Goal: Information Seeking & Learning: Learn about a topic

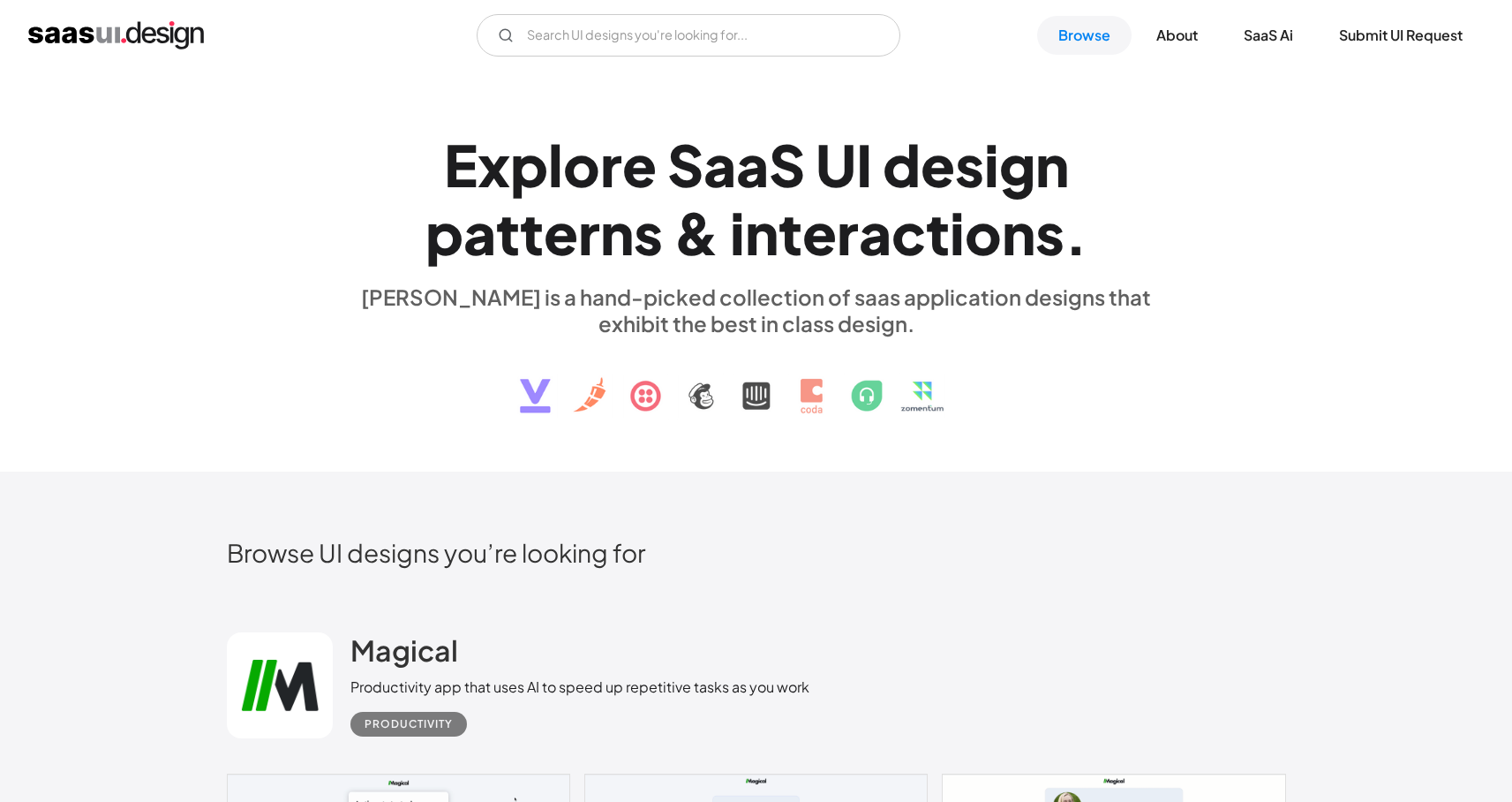
click at [994, 403] on img at bounding box center [756, 382] width 535 height 91
click at [571, 37] on input "Email Form" at bounding box center [687, 35] width 423 height 42
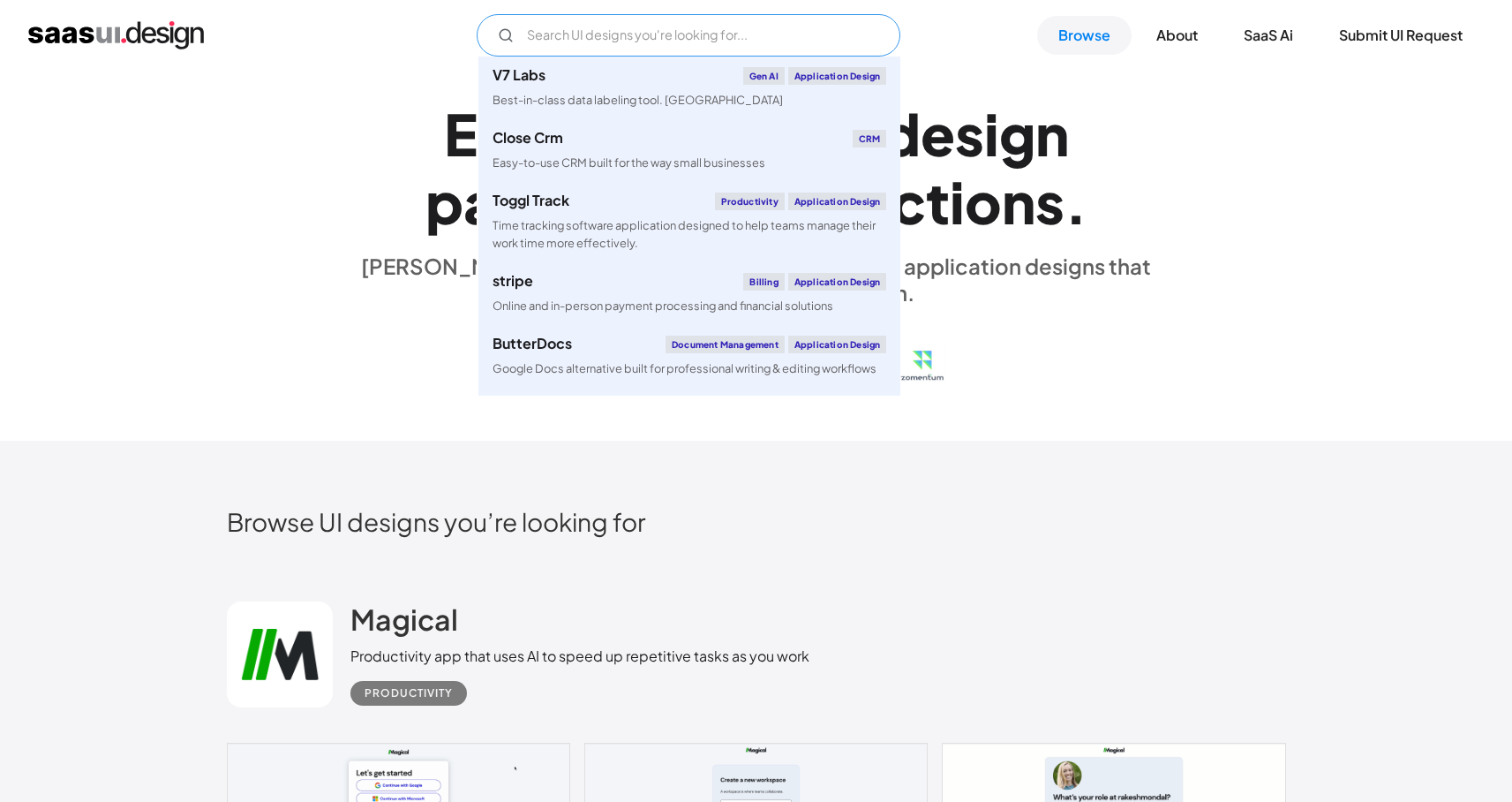
click at [568, 43] on input "Email Form" at bounding box center [687, 35] width 423 height 42
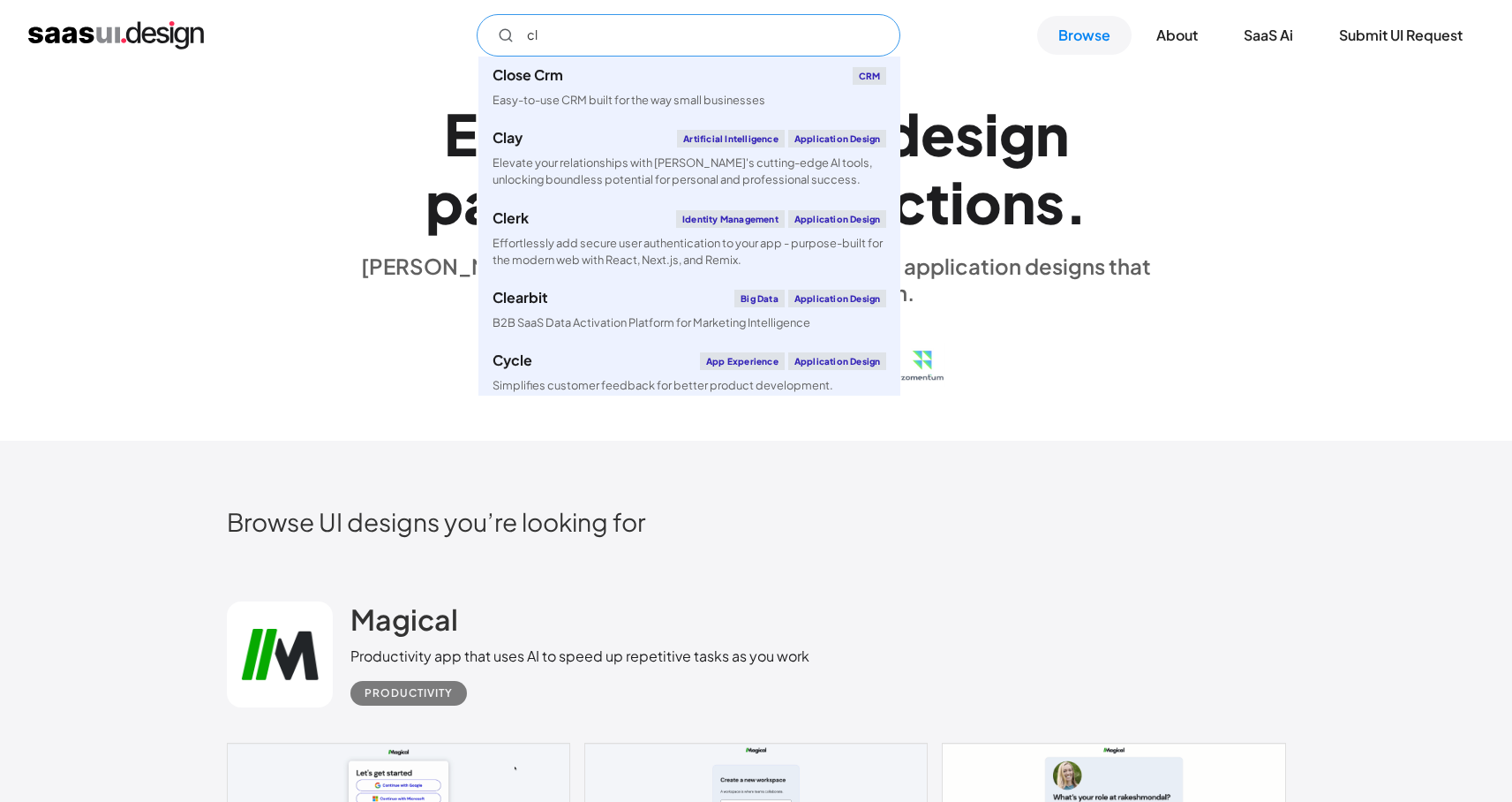
type input "c"
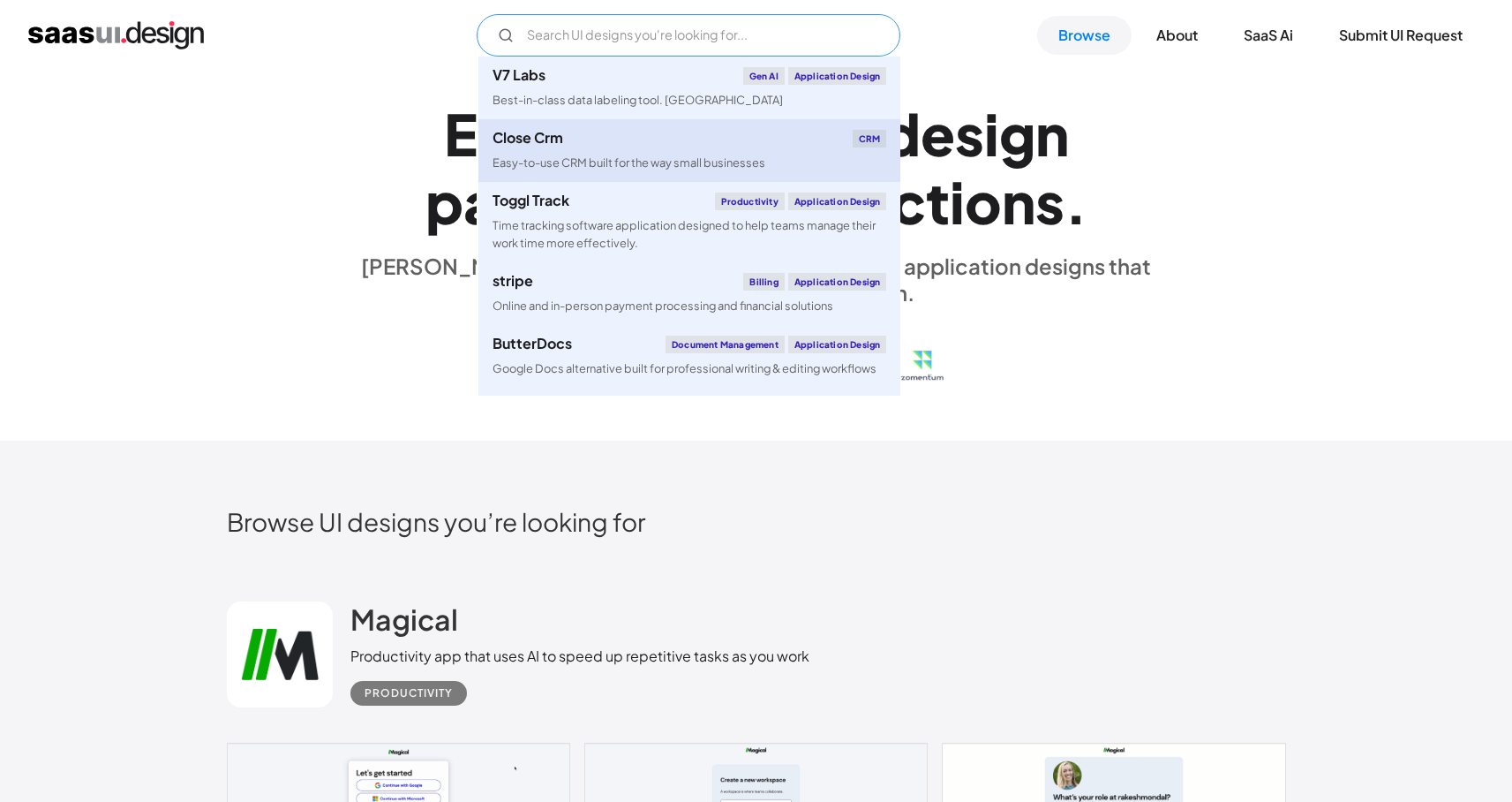
click at [753, 166] on div "Easy-to-use CRM built for the way small businesses" at bounding box center [629, 163] width 272 height 16
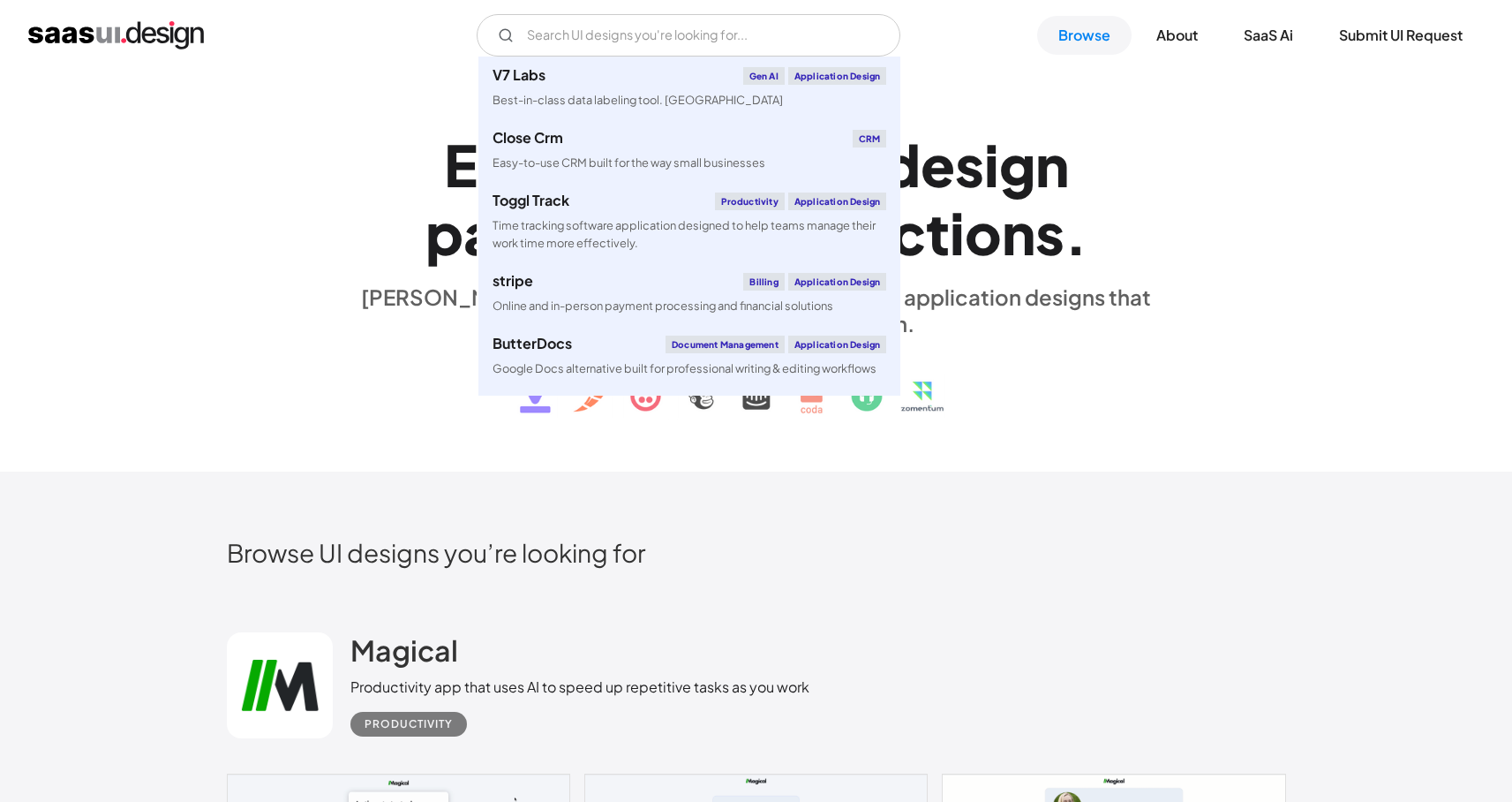
click at [146, 288] on div "E x p l o r e S a a S U I d e s i g n p a t t e r n s & i n t e r a c t i o n s…" at bounding box center [756, 271] width 1512 height 401
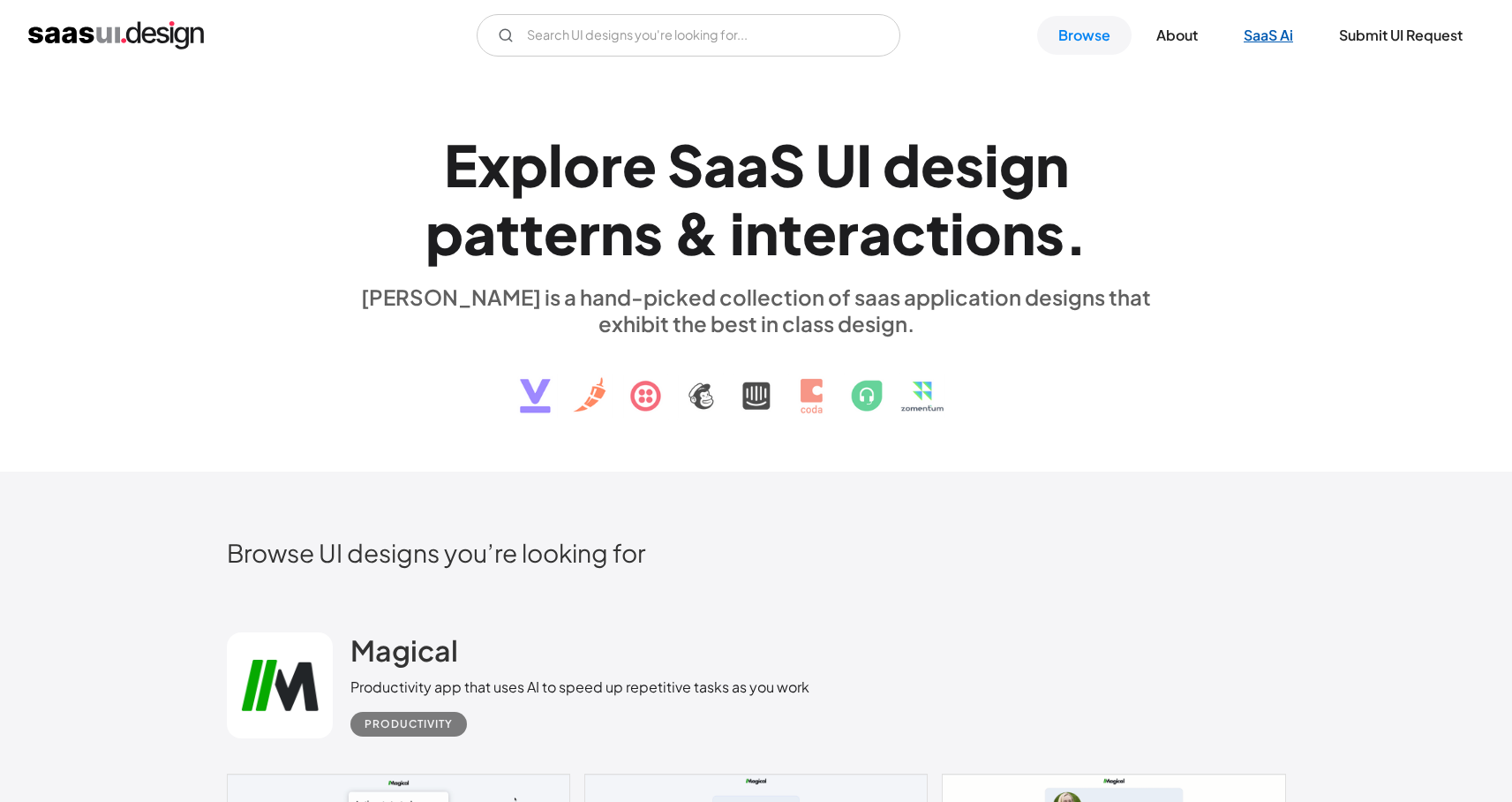
click at [1280, 39] on link "SaaS Ai" at bounding box center [1268, 35] width 91 height 38
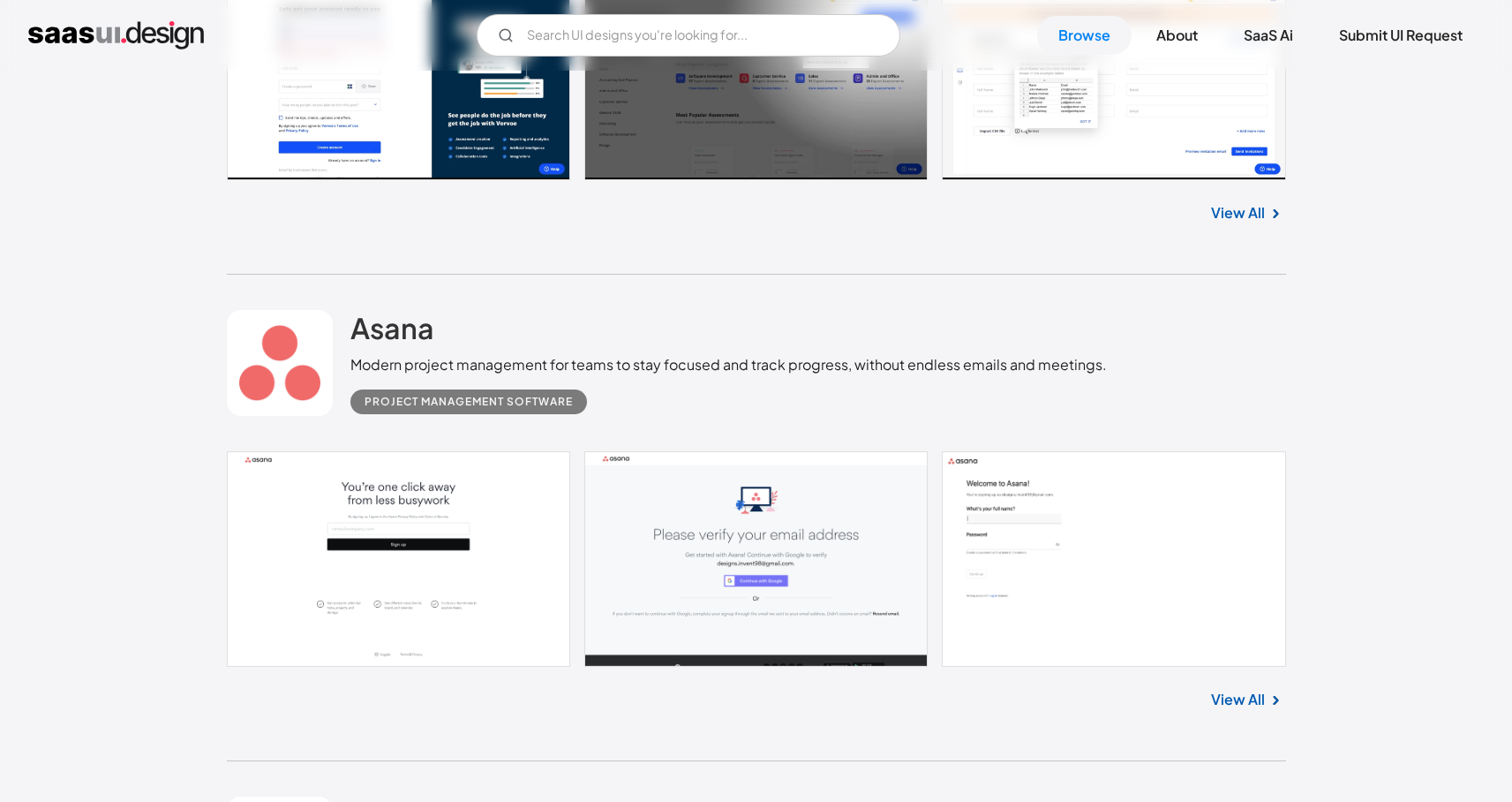
scroll to position [7304, 0]
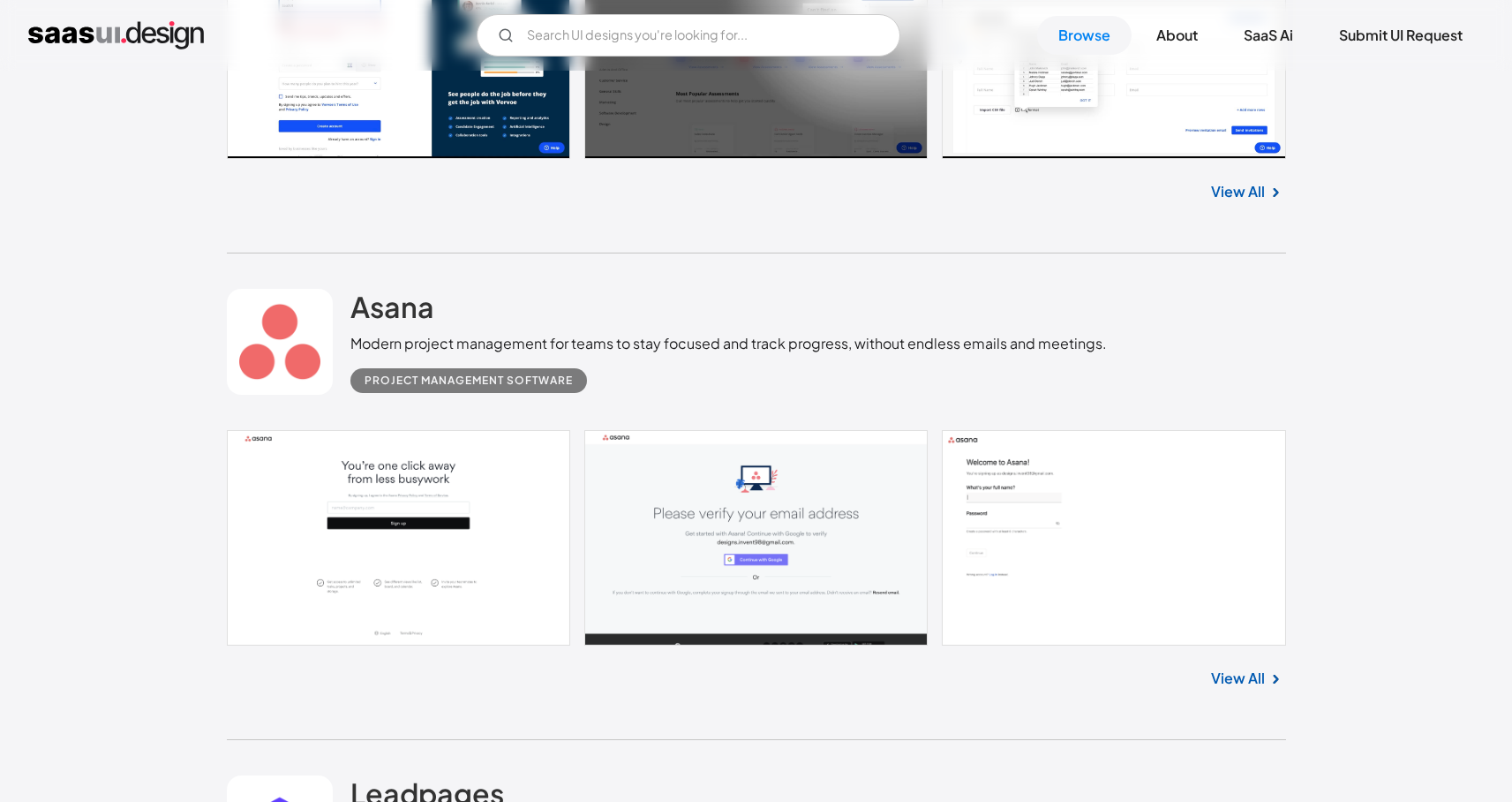
click at [1227, 689] on link "View All" at bounding box center [1238, 678] width 54 height 21
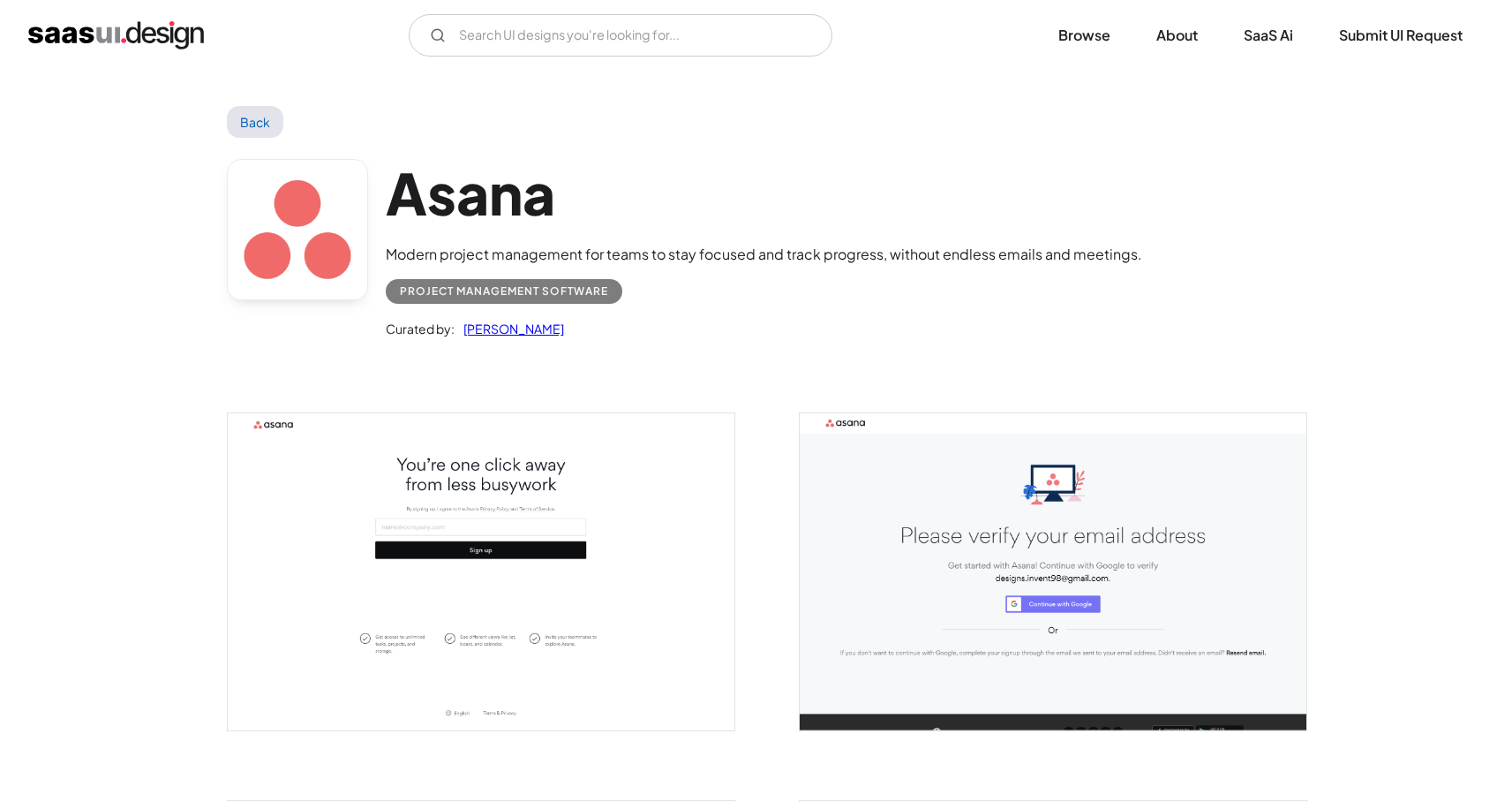
click at [497, 518] on img "open lightbox" at bounding box center [481, 572] width 506 height 317
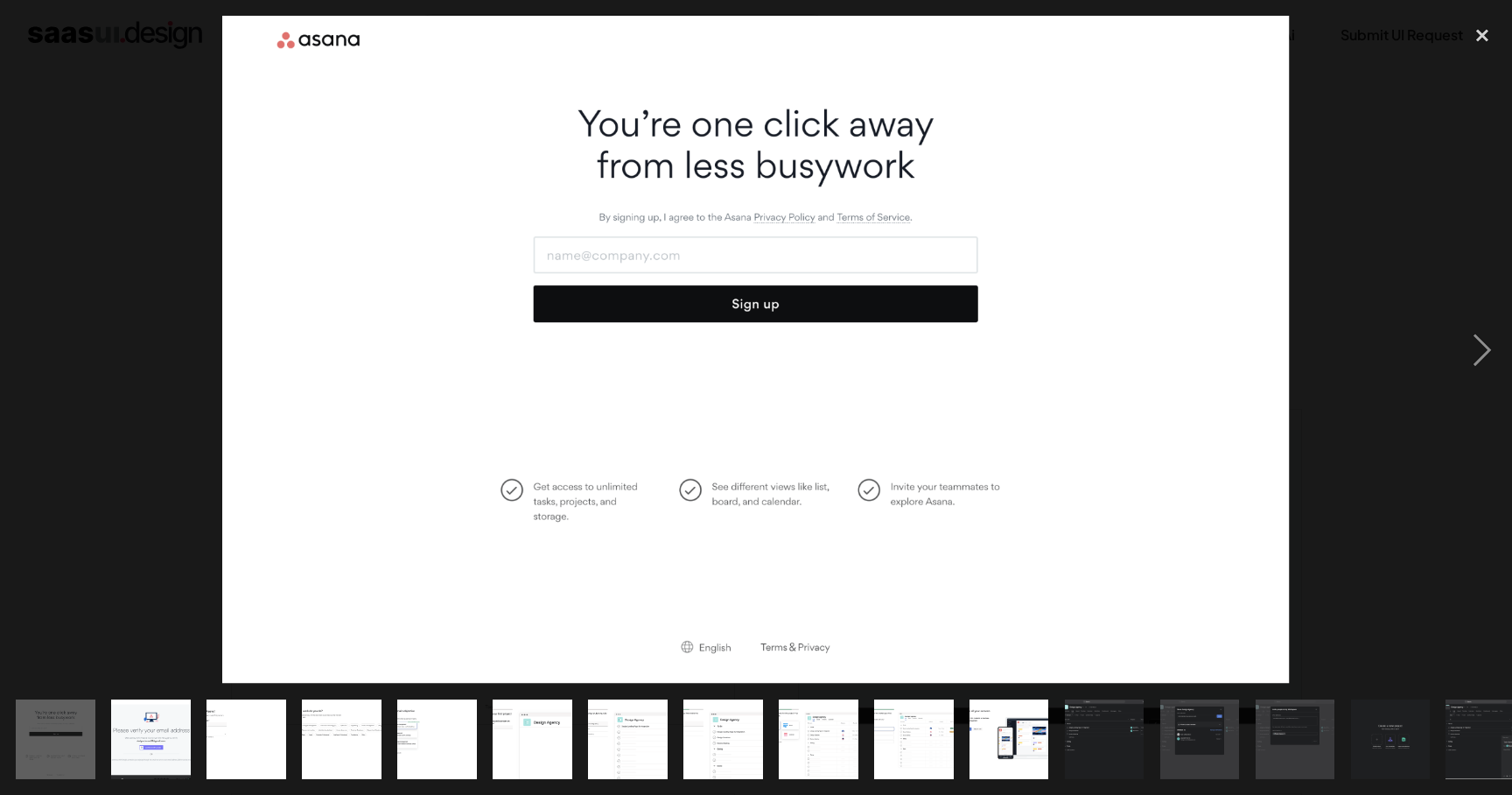
click at [91, 427] on div at bounding box center [756, 349] width 1512 height 668
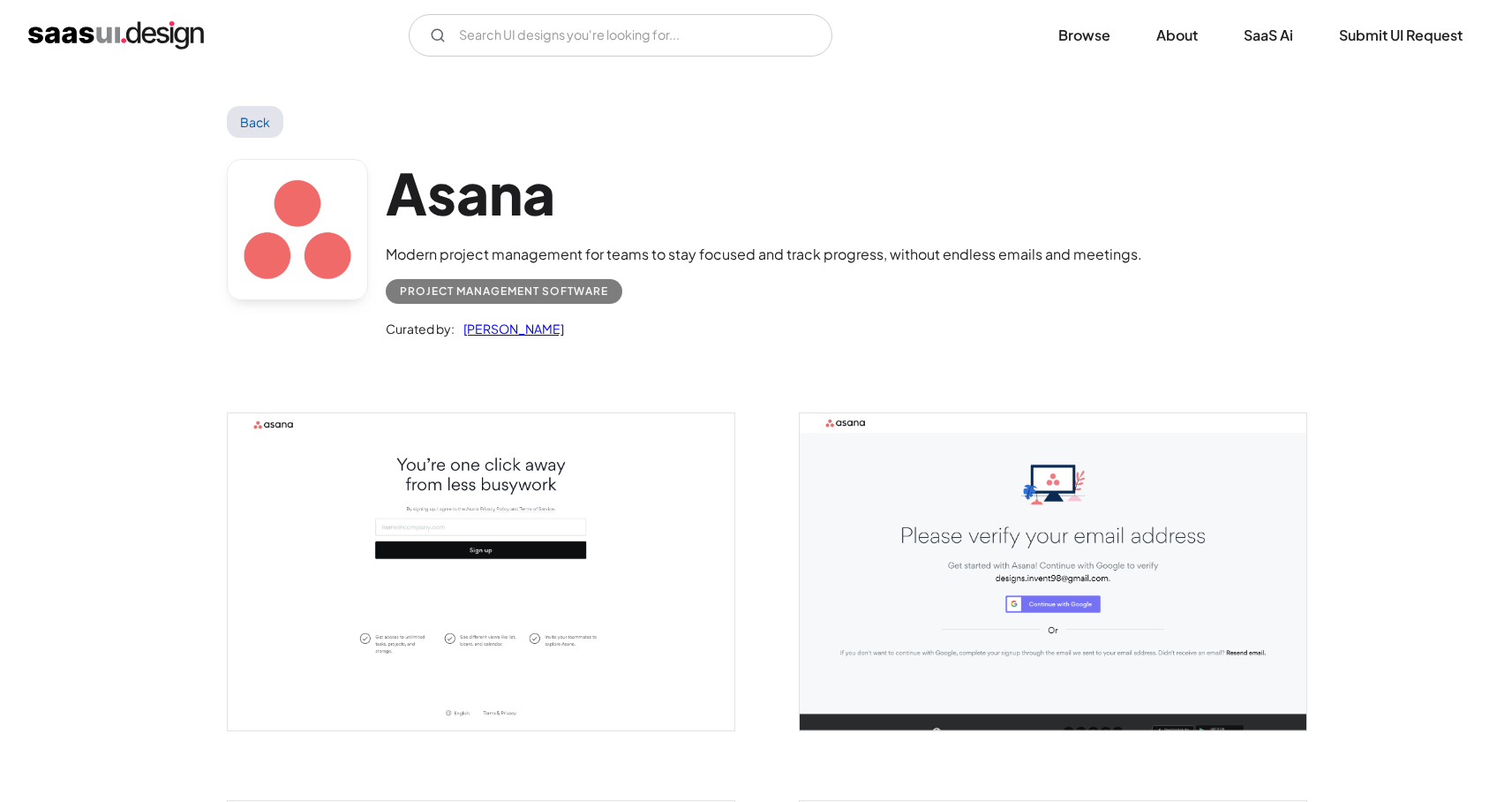
click at [519, 512] on img "open lightbox" at bounding box center [481, 572] width 506 height 317
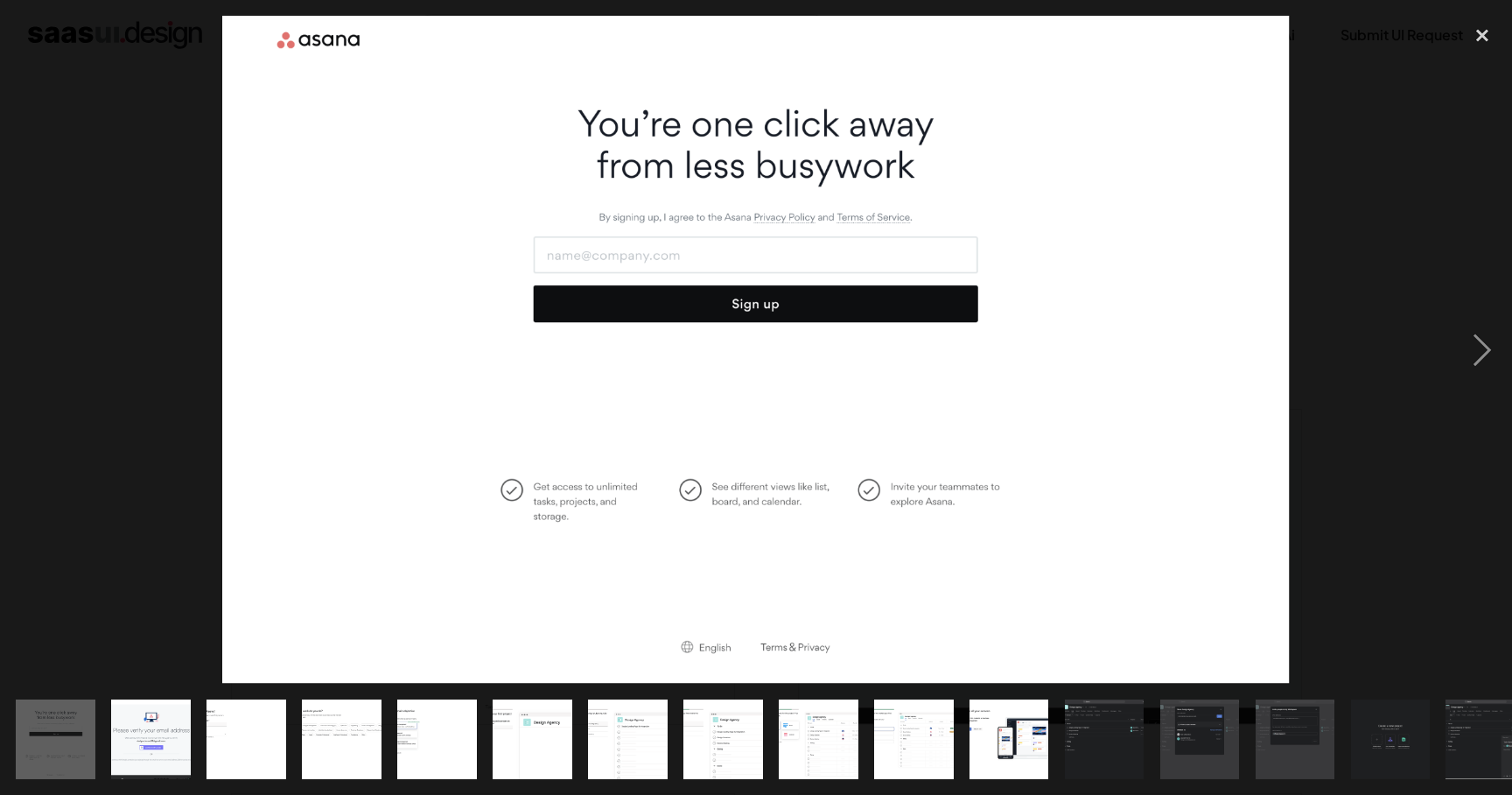
click at [793, 308] on img at bounding box center [756, 349] width 1067 height 668
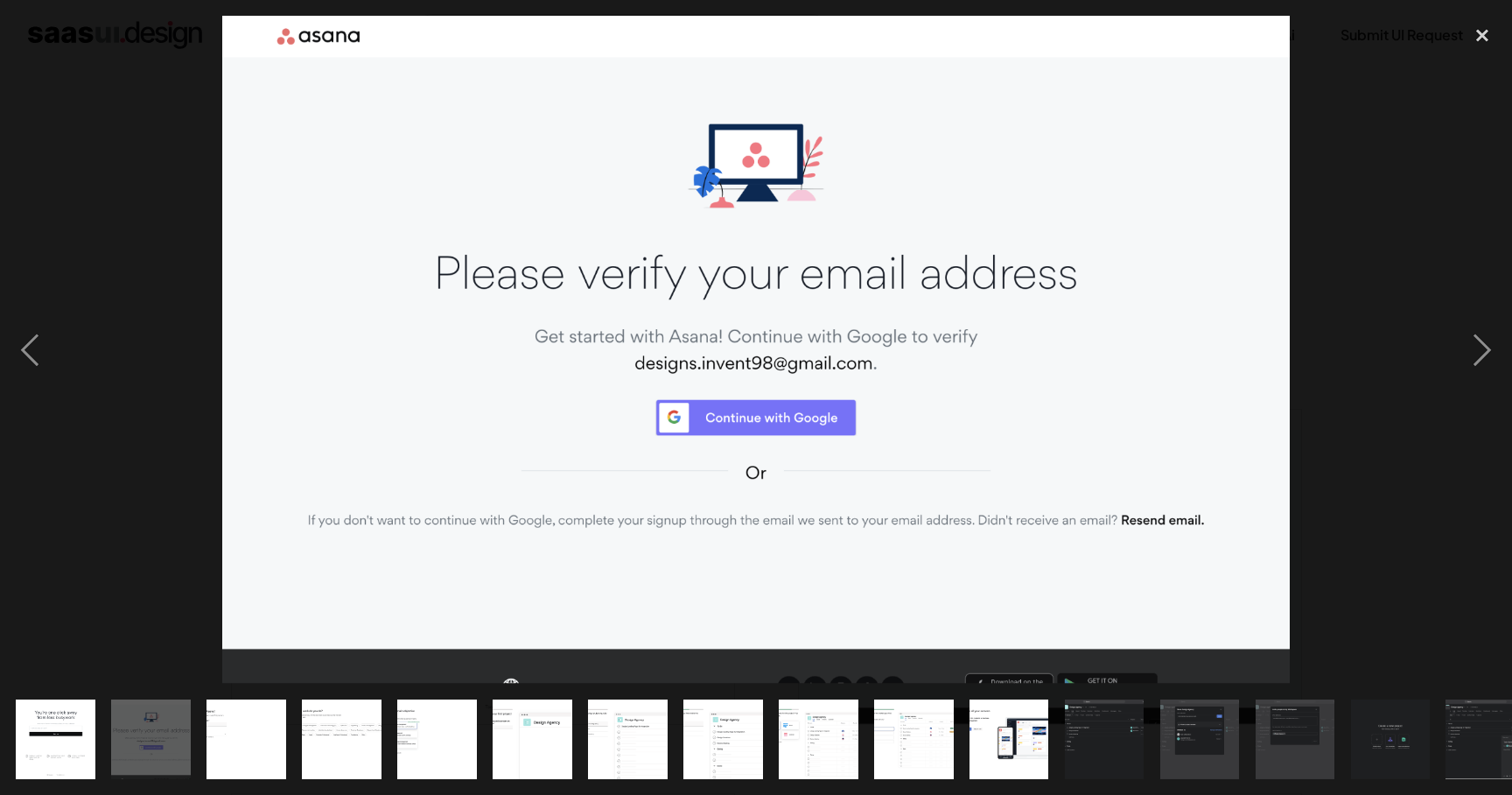
click at [785, 402] on img at bounding box center [755, 349] width 1066 height 668
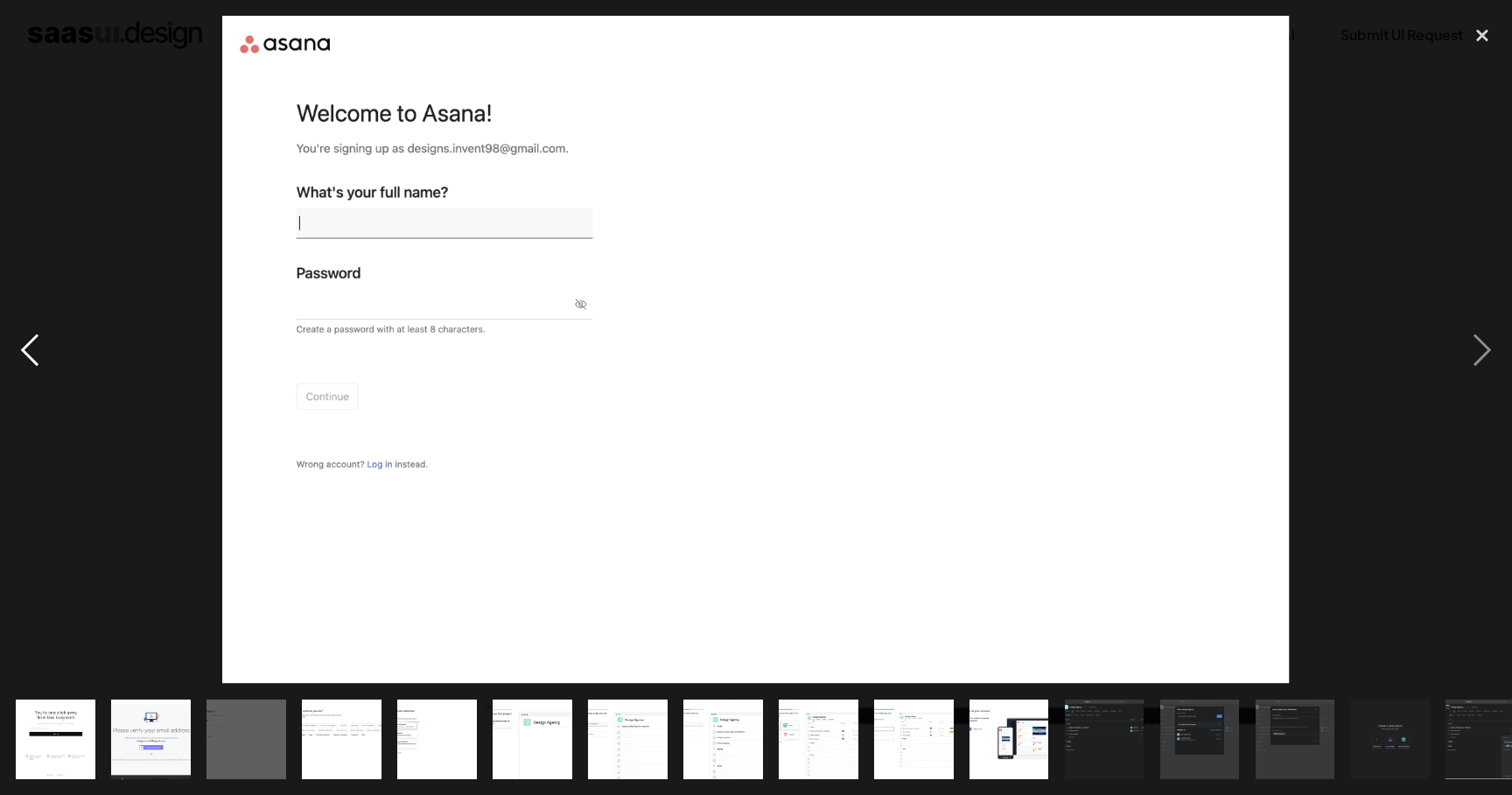
click at [39, 349] on div "previous image" at bounding box center [30, 349] width 60 height 668
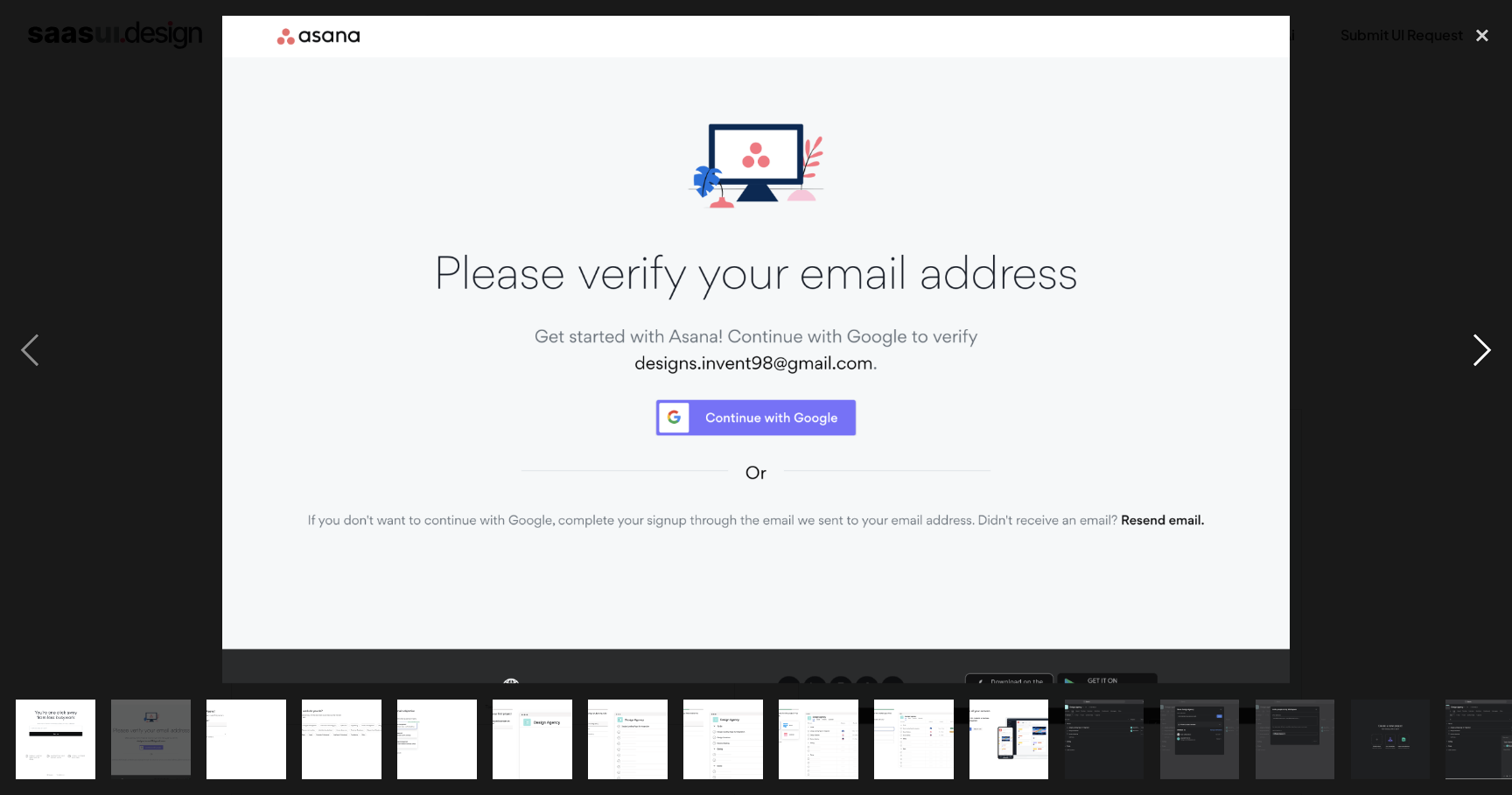
click at [1478, 358] on div "next image" at bounding box center [1482, 349] width 60 height 668
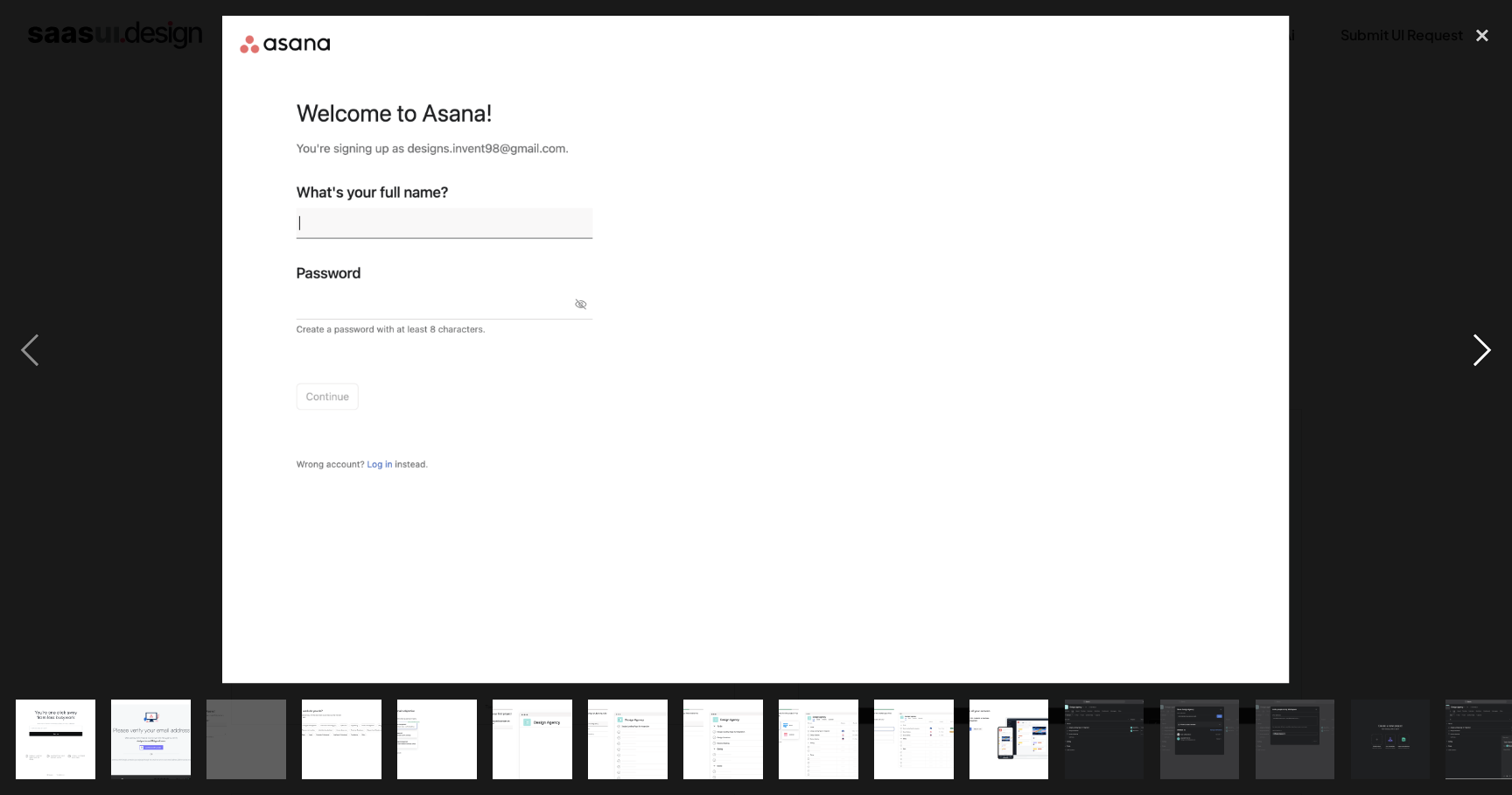
click at [1478, 358] on div "next image" at bounding box center [1482, 349] width 60 height 668
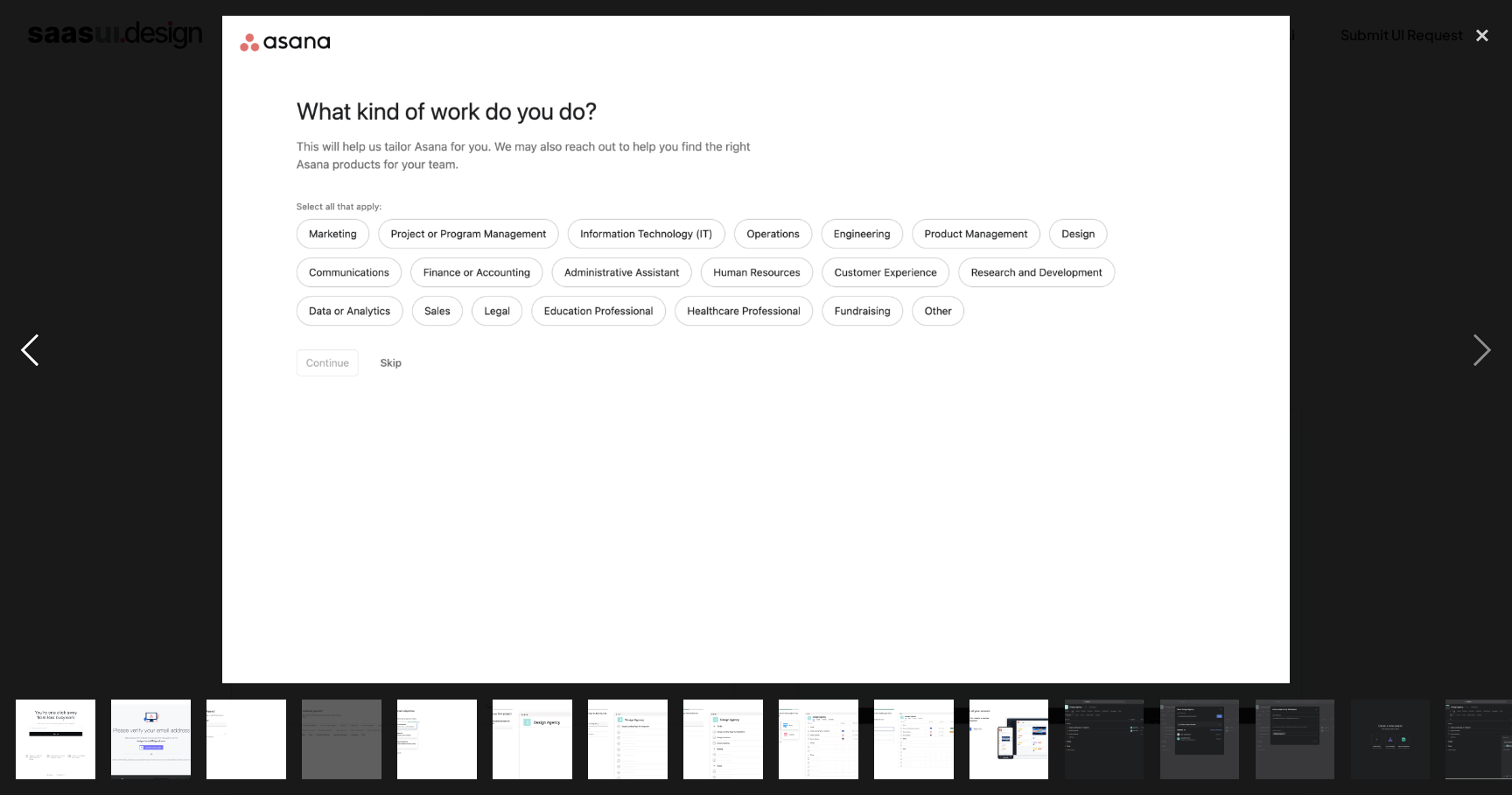
click at [35, 353] on div "previous image" at bounding box center [30, 349] width 60 height 668
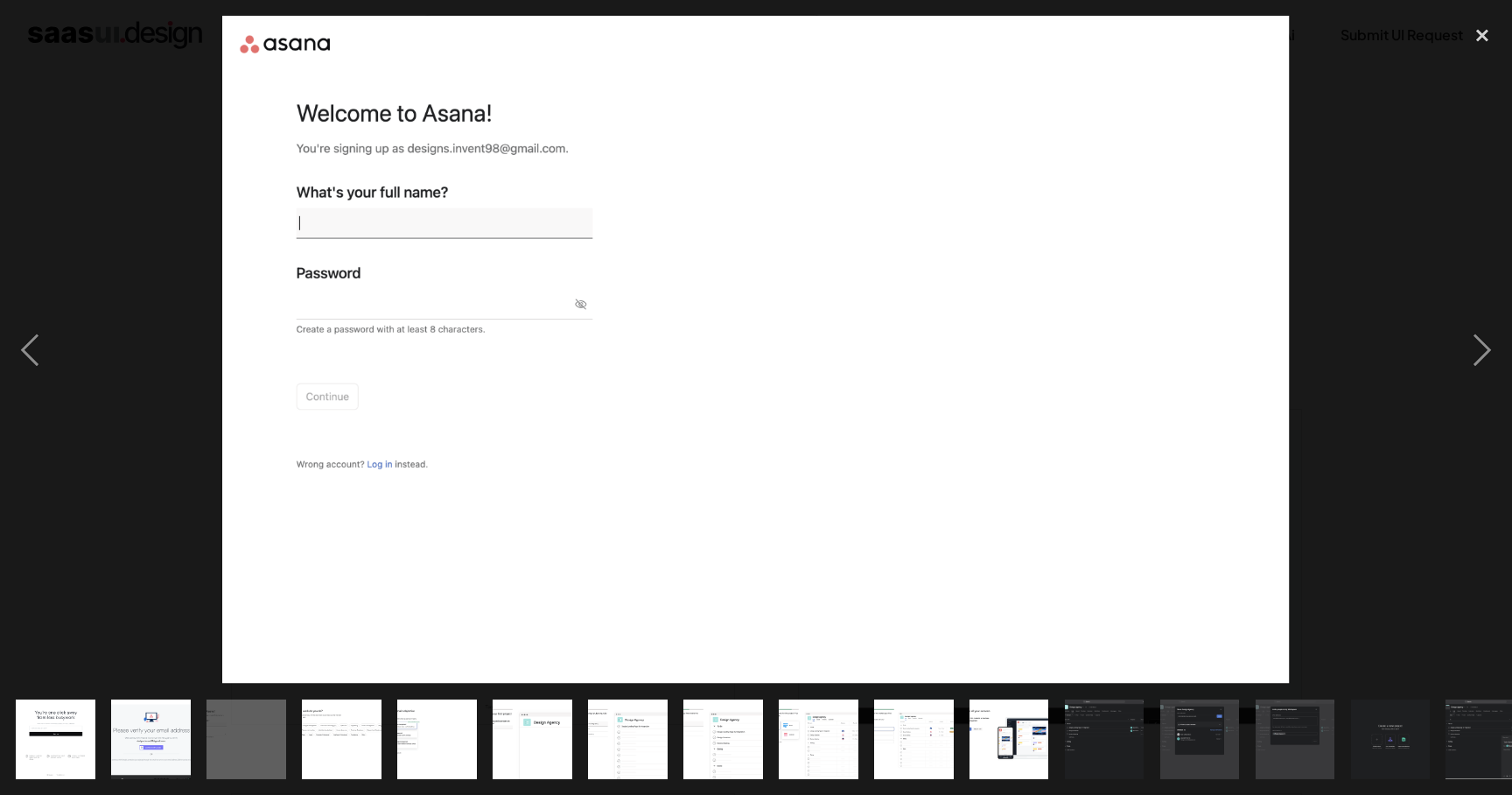
click at [332, 232] on img at bounding box center [756, 349] width 1067 height 668
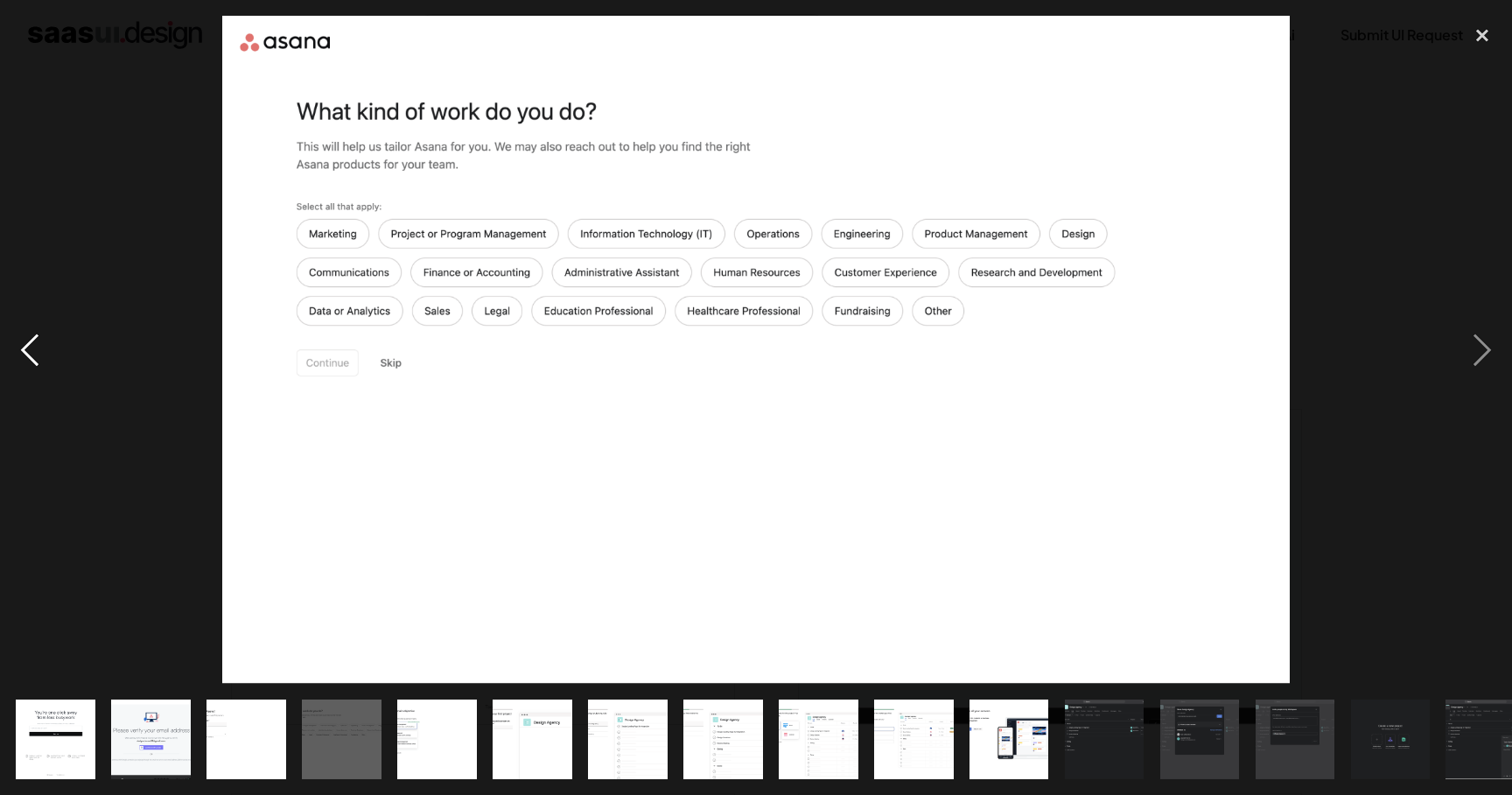
click at [35, 350] on div "previous image" at bounding box center [30, 349] width 60 height 668
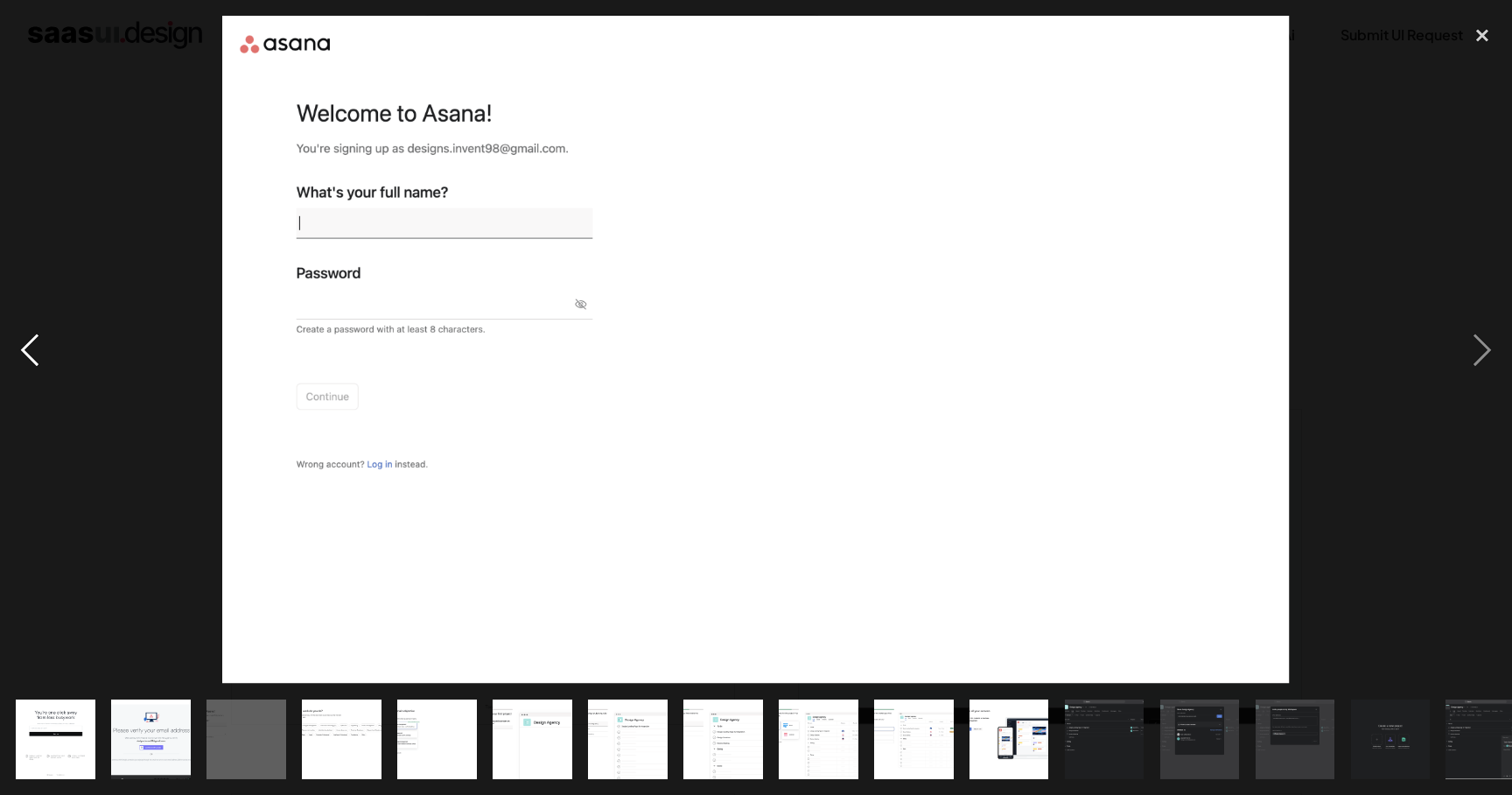
click at [35, 350] on div "previous image" at bounding box center [30, 349] width 60 height 668
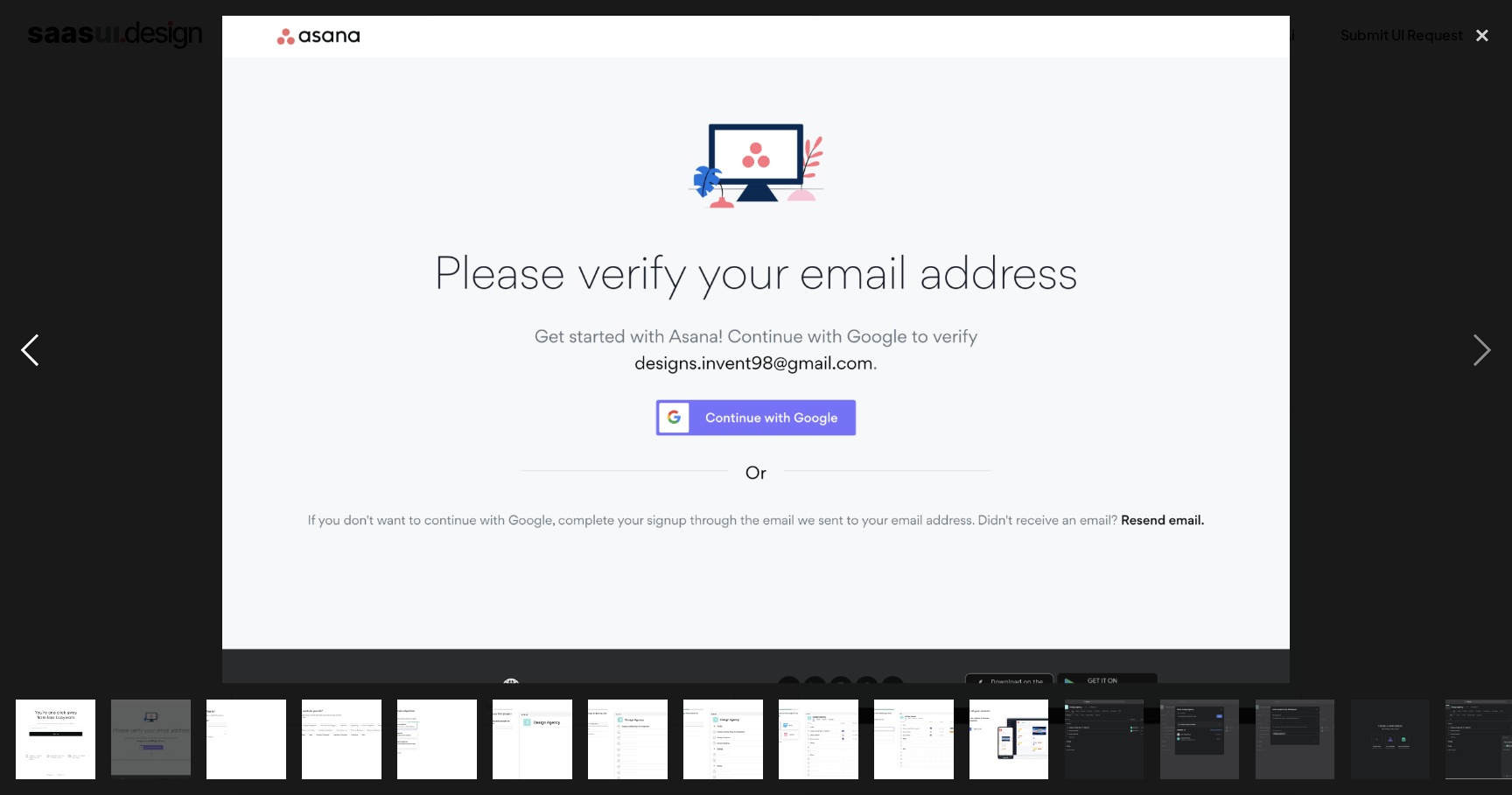
click at [35, 350] on div "previous image" at bounding box center [30, 349] width 60 height 668
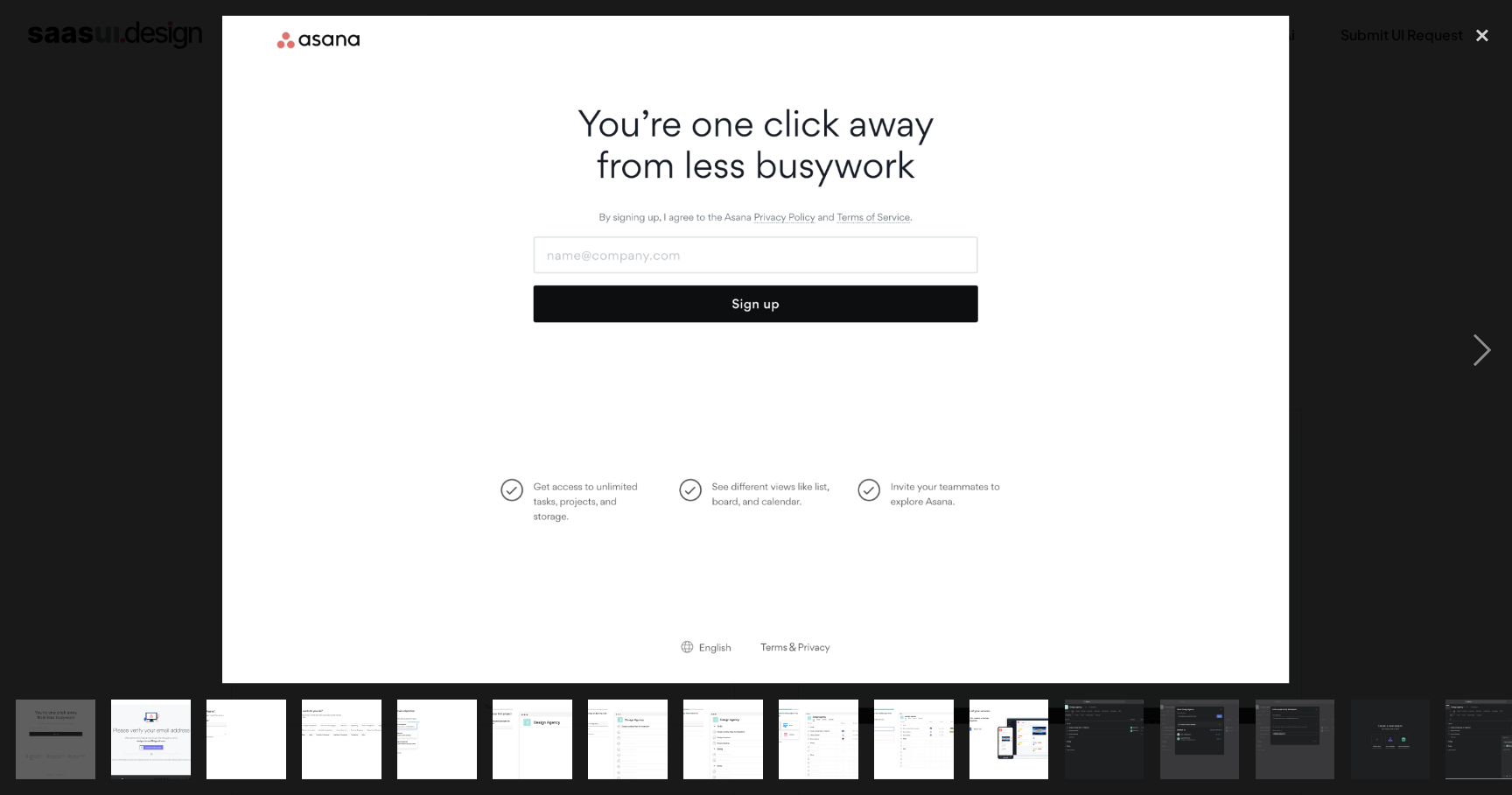
click at [812, 310] on img at bounding box center [756, 349] width 1067 height 668
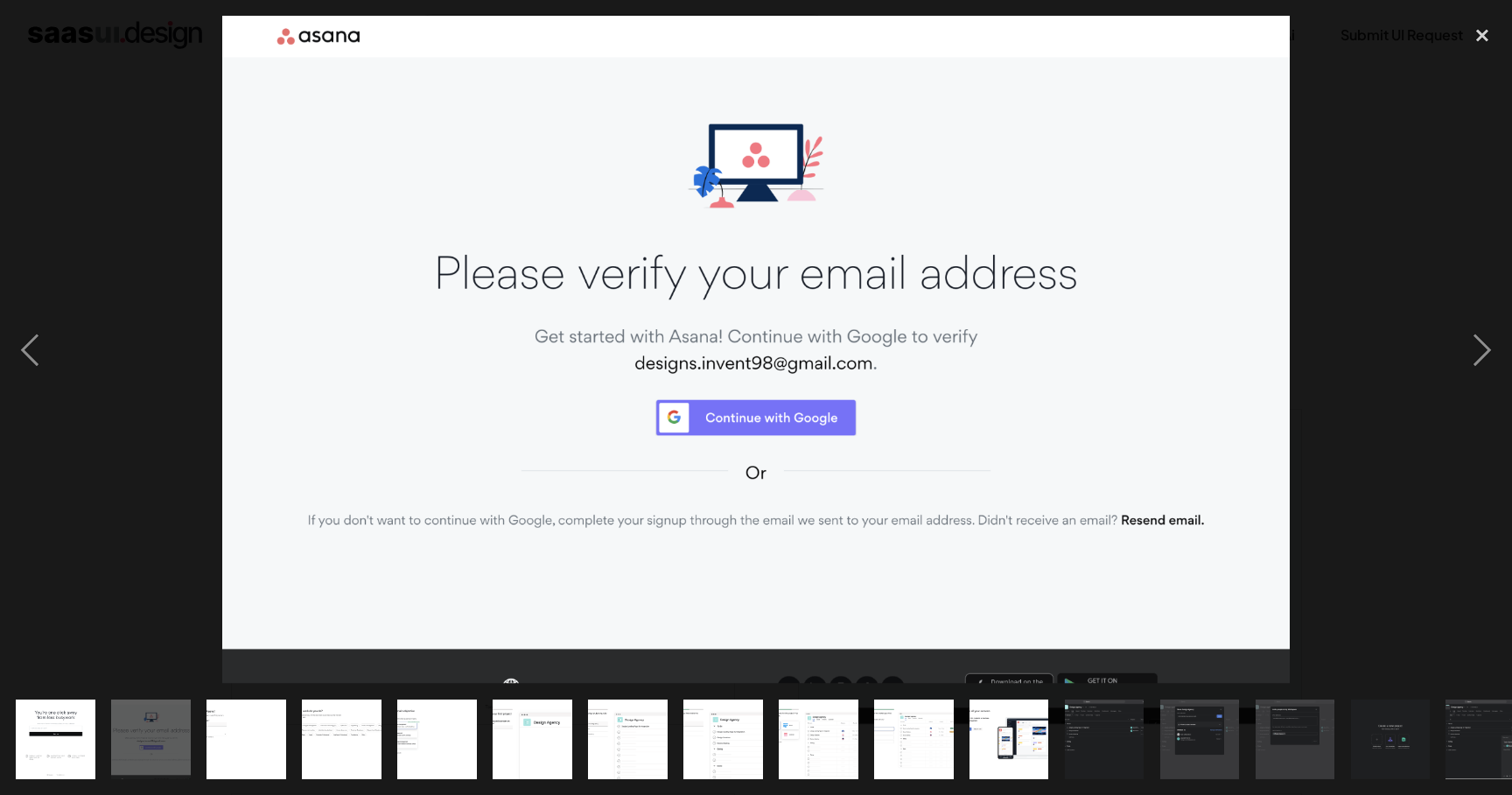
click at [783, 425] on img at bounding box center [755, 349] width 1066 height 668
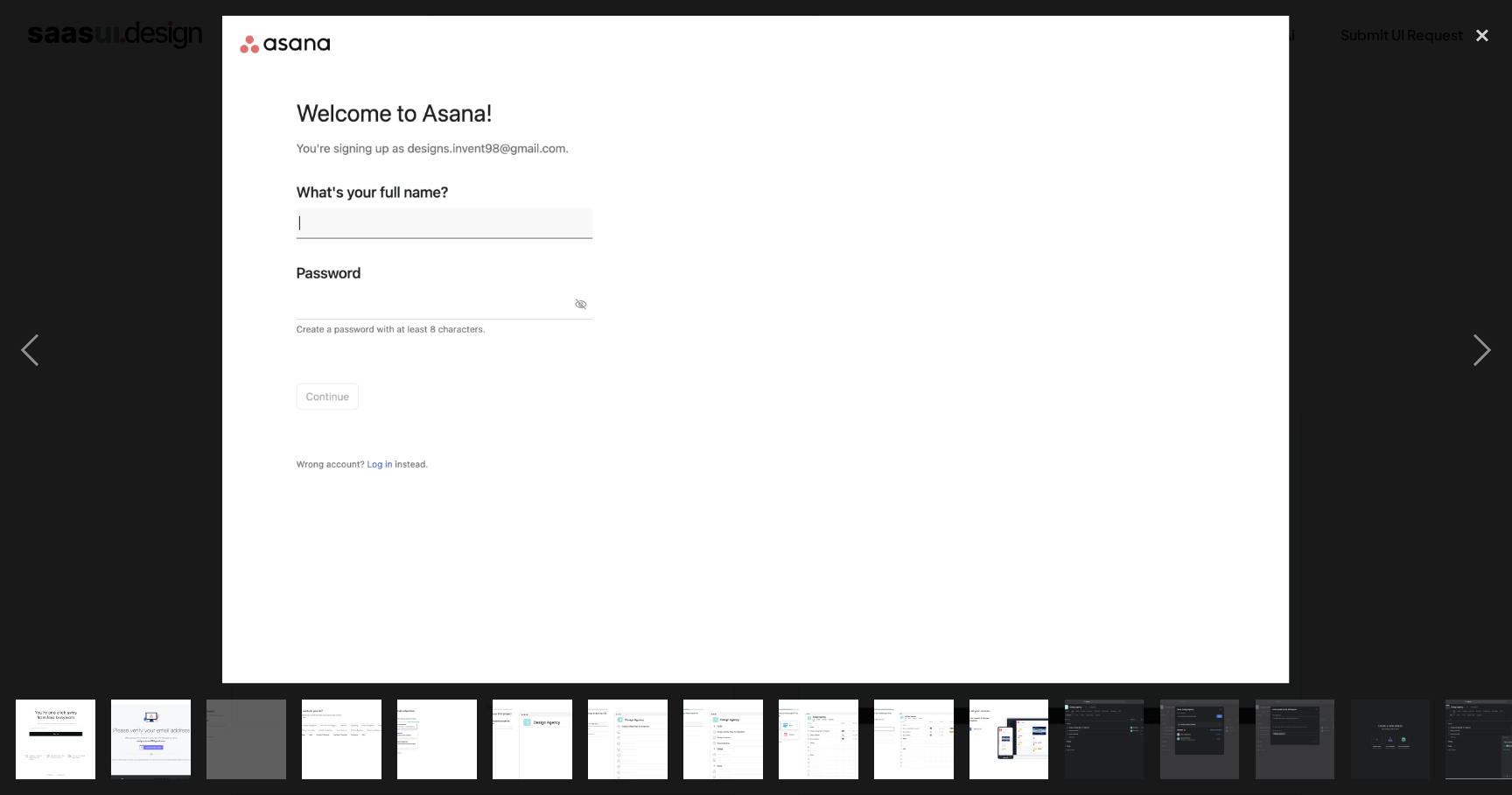
click at [466, 220] on img at bounding box center [756, 349] width 1067 height 668
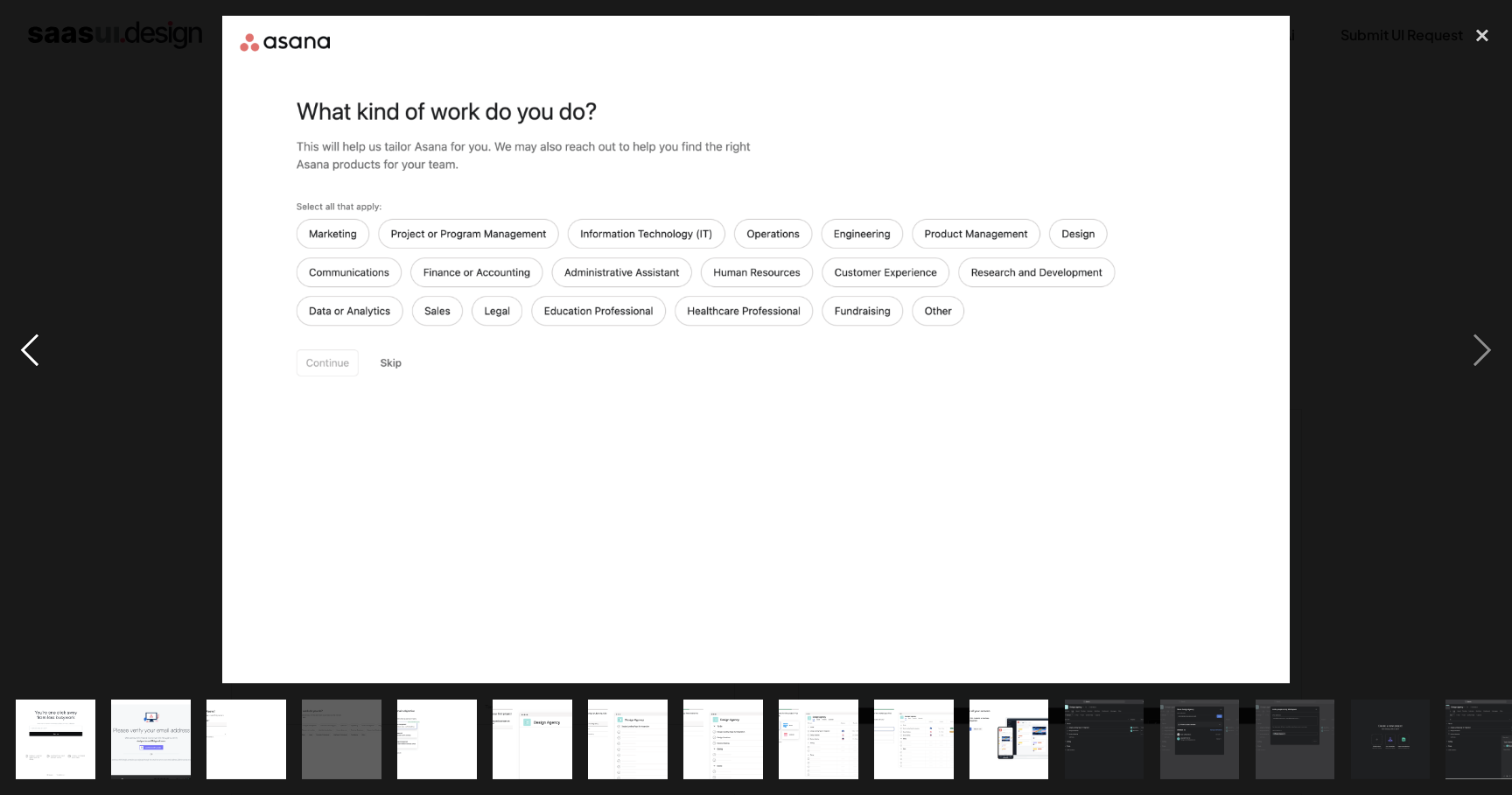
click at [27, 347] on div "previous image" at bounding box center [30, 349] width 60 height 668
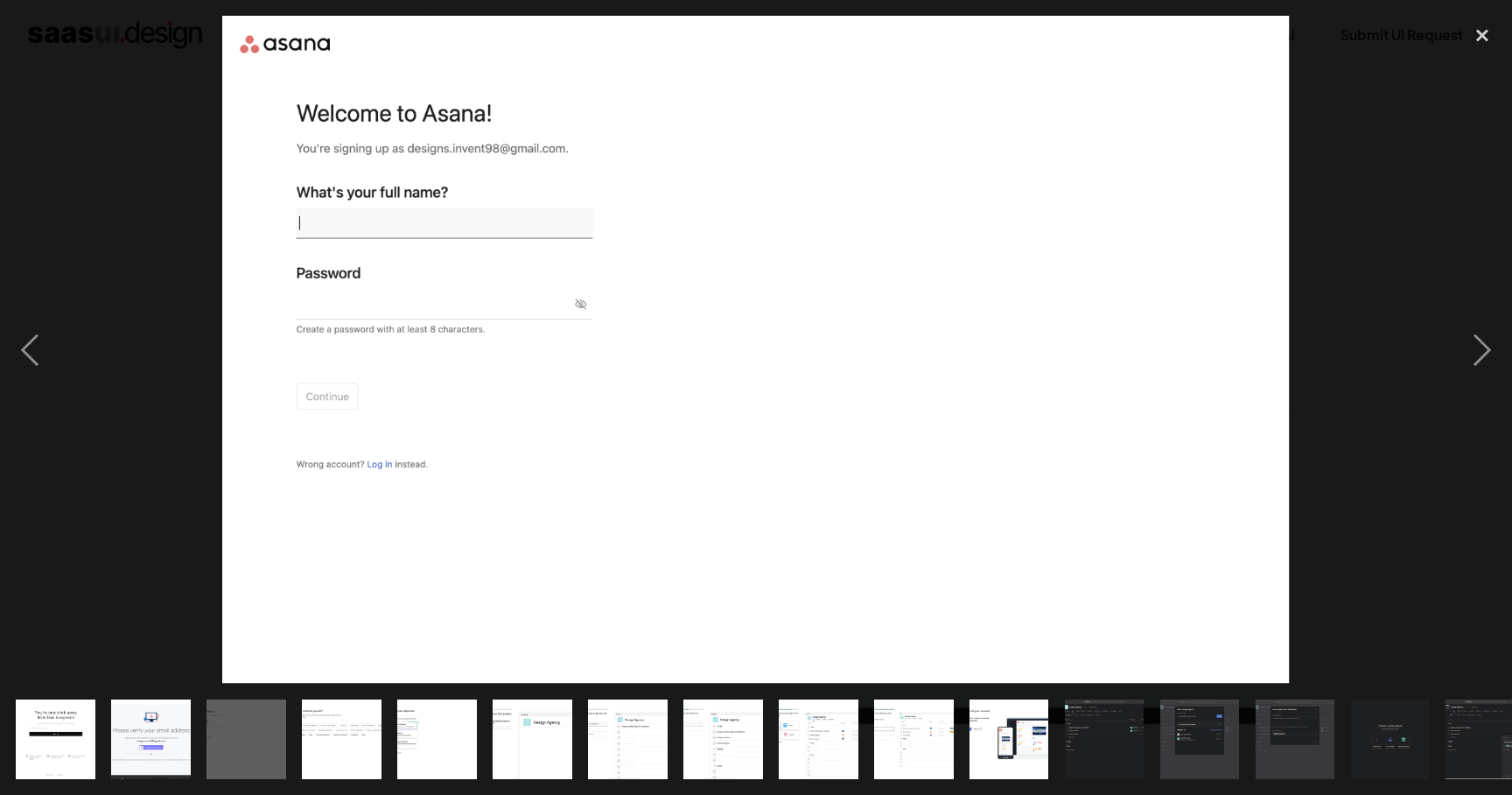
click at [570, 236] on img at bounding box center [756, 349] width 1067 height 668
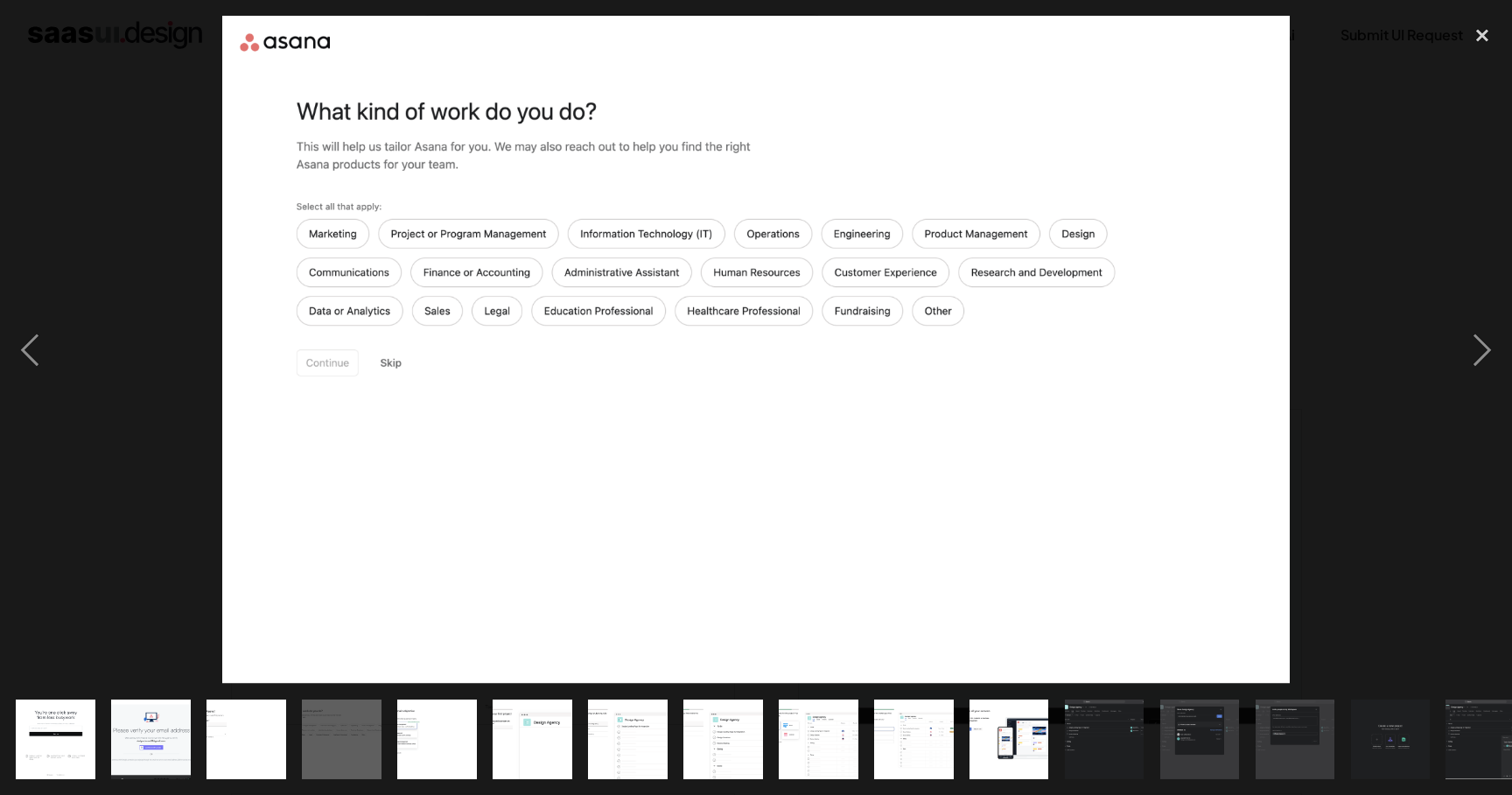
click at [711, 189] on img at bounding box center [755, 349] width 1066 height 668
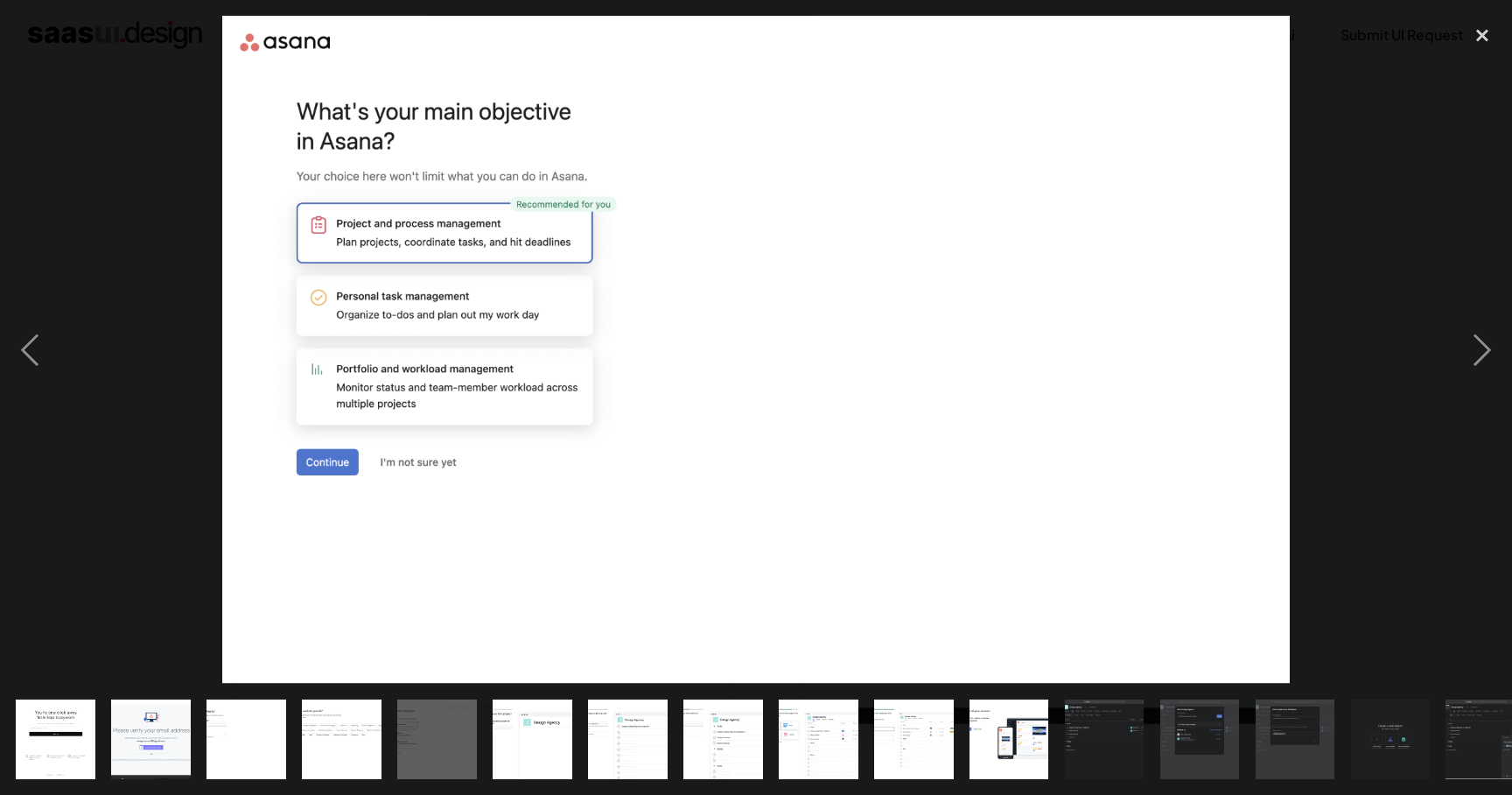
click at [715, 325] on img at bounding box center [755, 349] width 1066 height 668
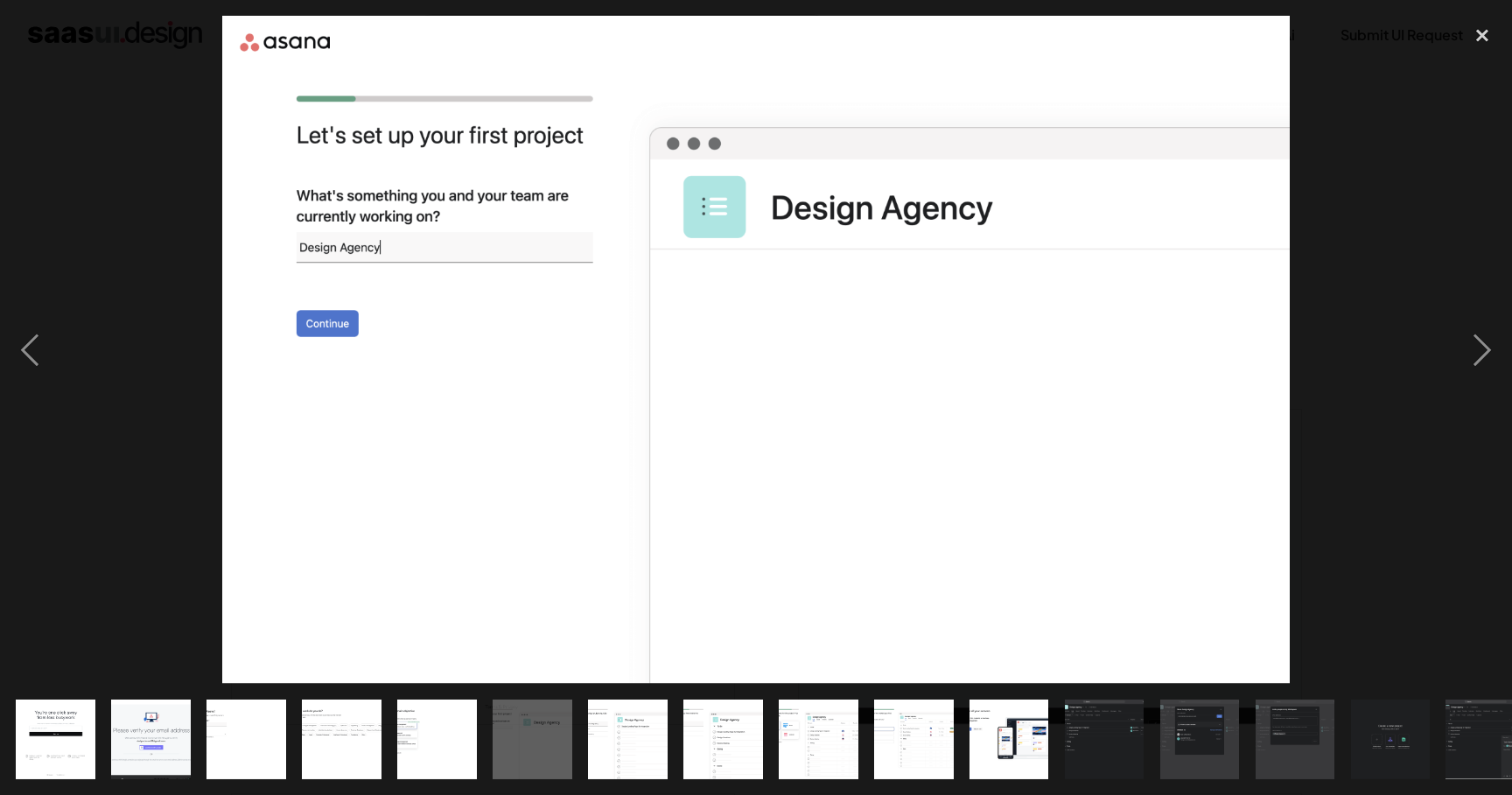
click at [715, 325] on img at bounding box center [755, 349] width 1066 height 668
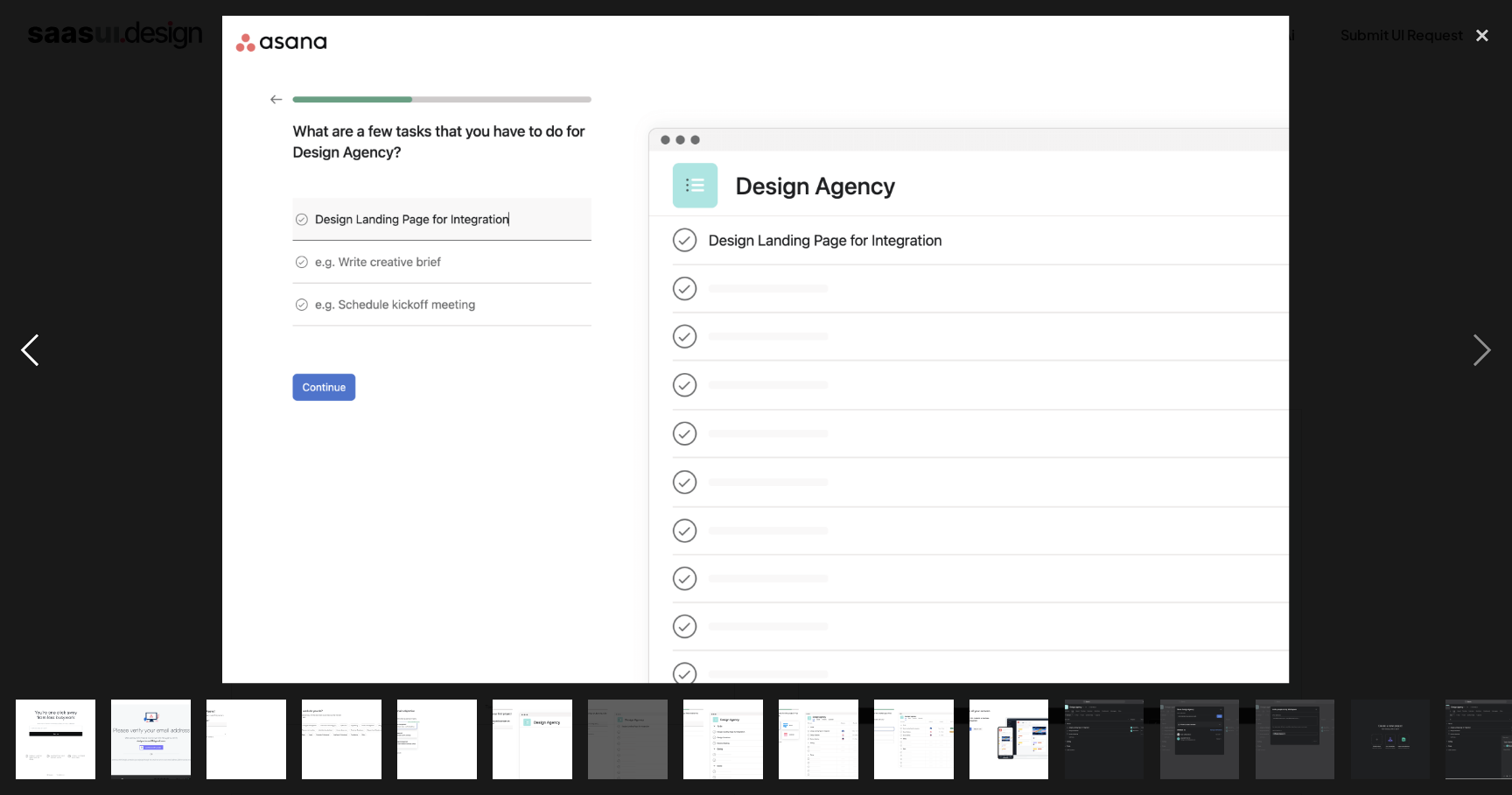
click at [34, 357] on div "previous image" at bounding box center [30, 349] width 60 height 668
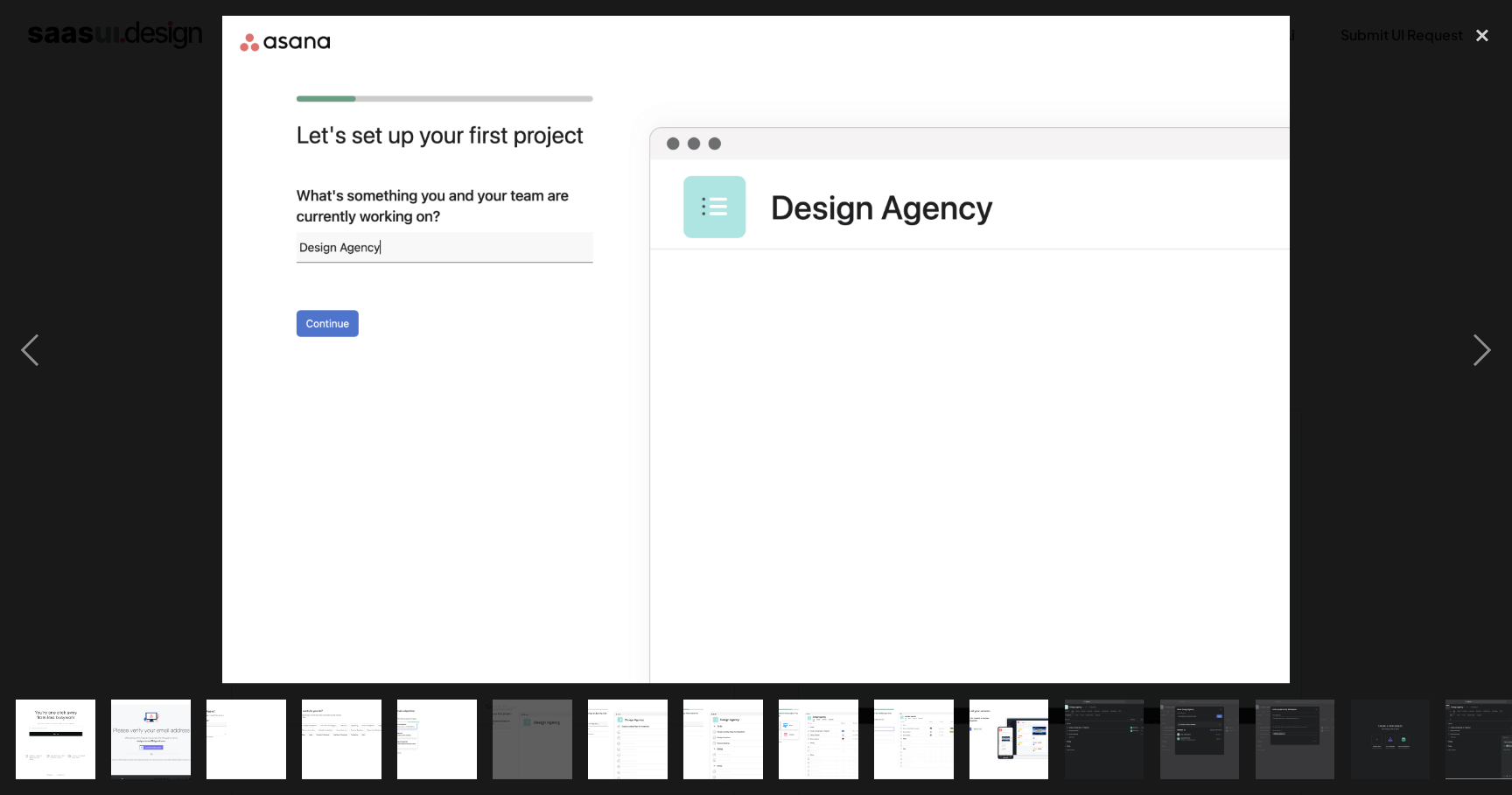
click at [852, 420] on img at bounding box center [755, 349] width 1066 height 668
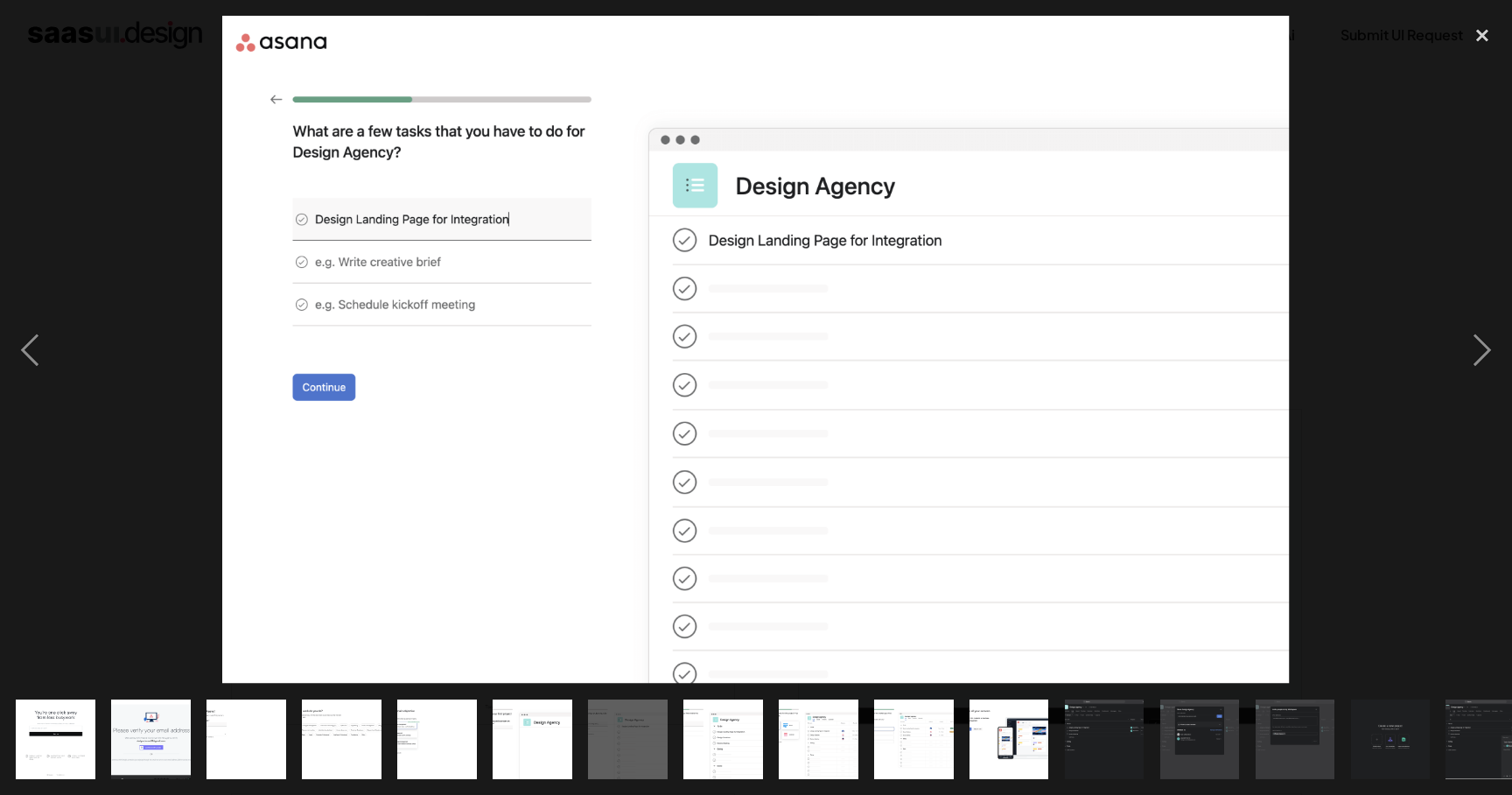
click at [852, 420] on img at bounding box center [756, 349] width 1067 height 668
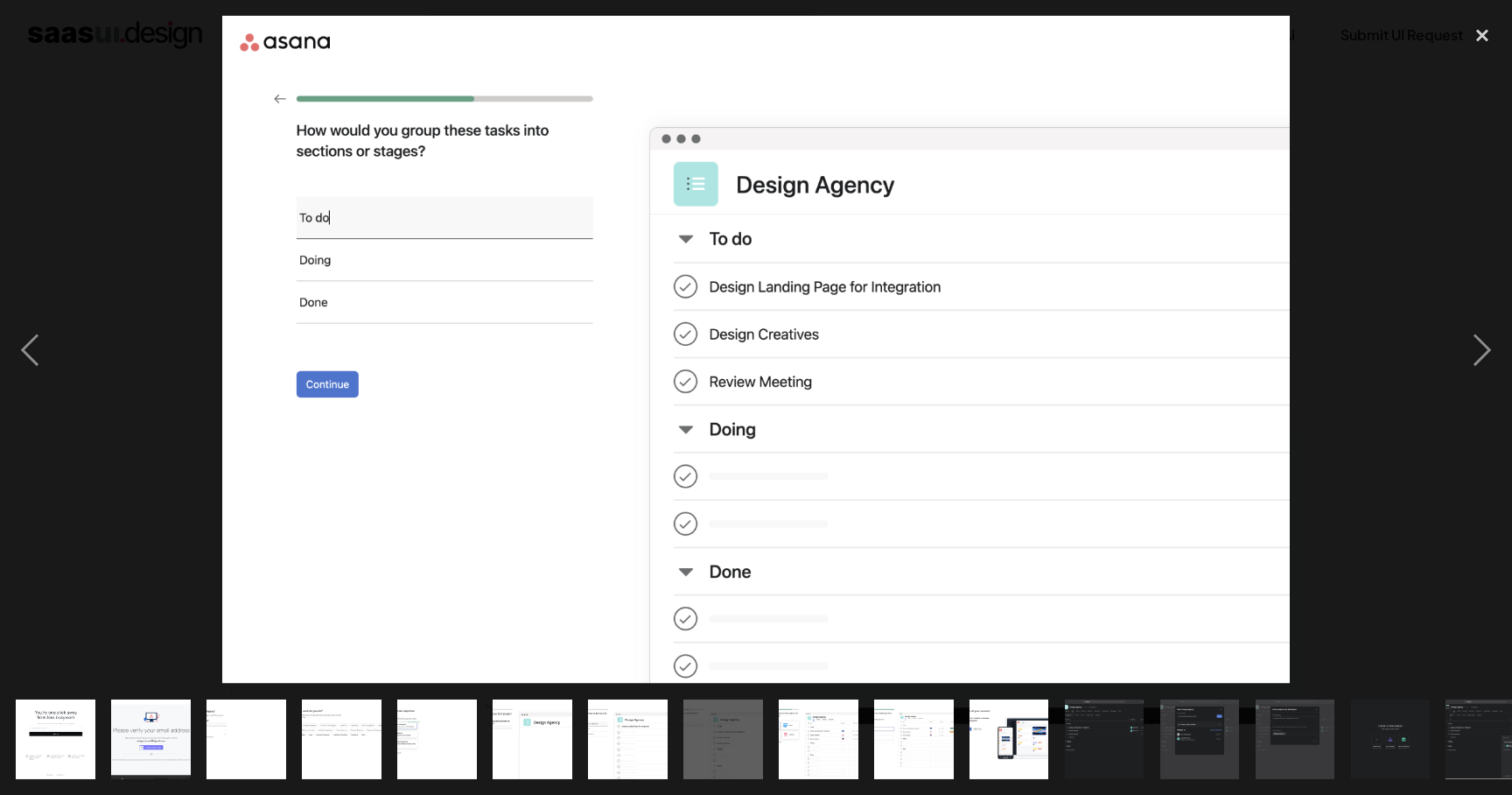
click at [852, 420] on img at bounding box center [755, 349] width 1066 height 668
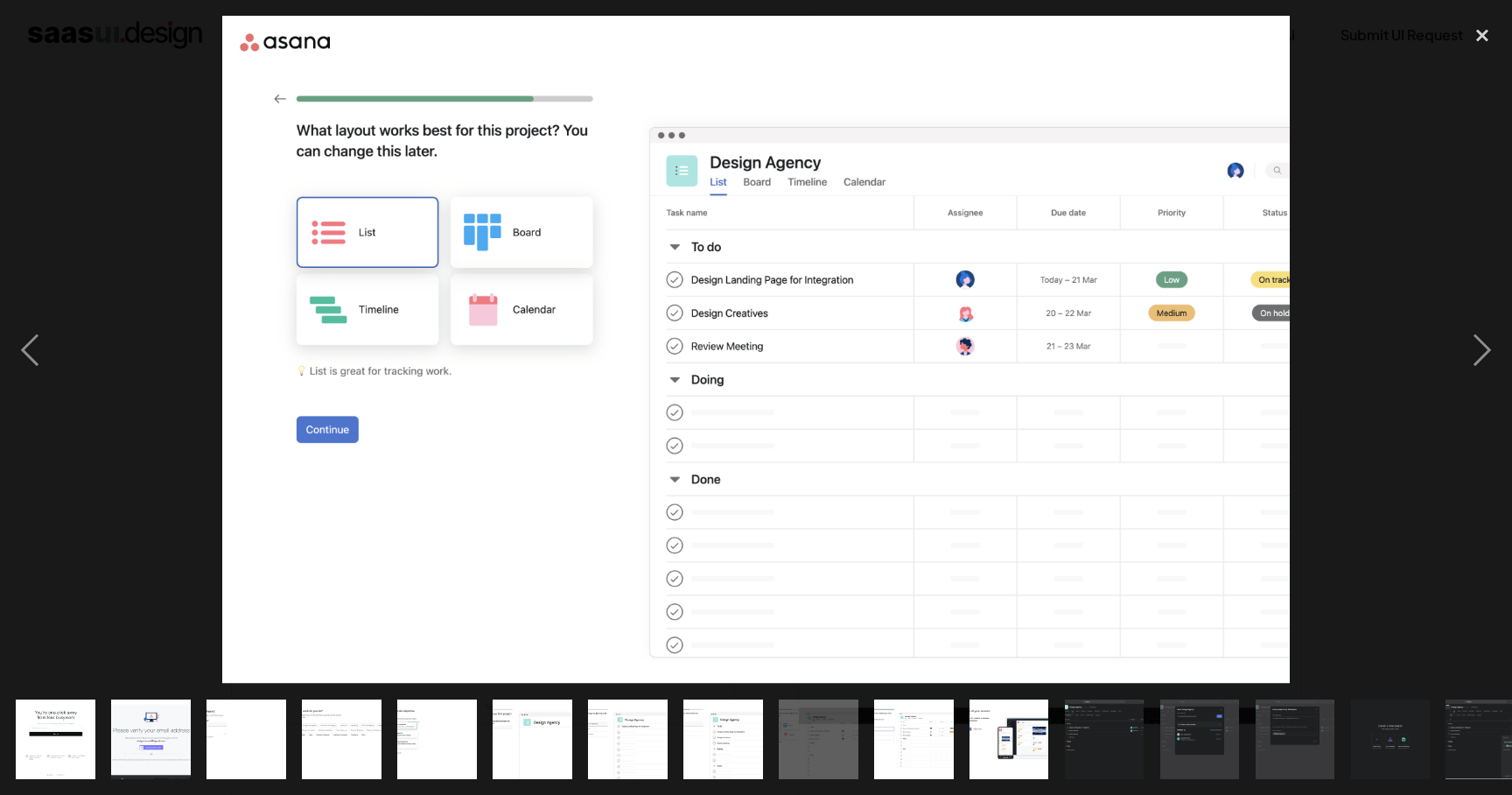
click at [852, 420] on img at bounding box center [755, 349] width 1066 height 668
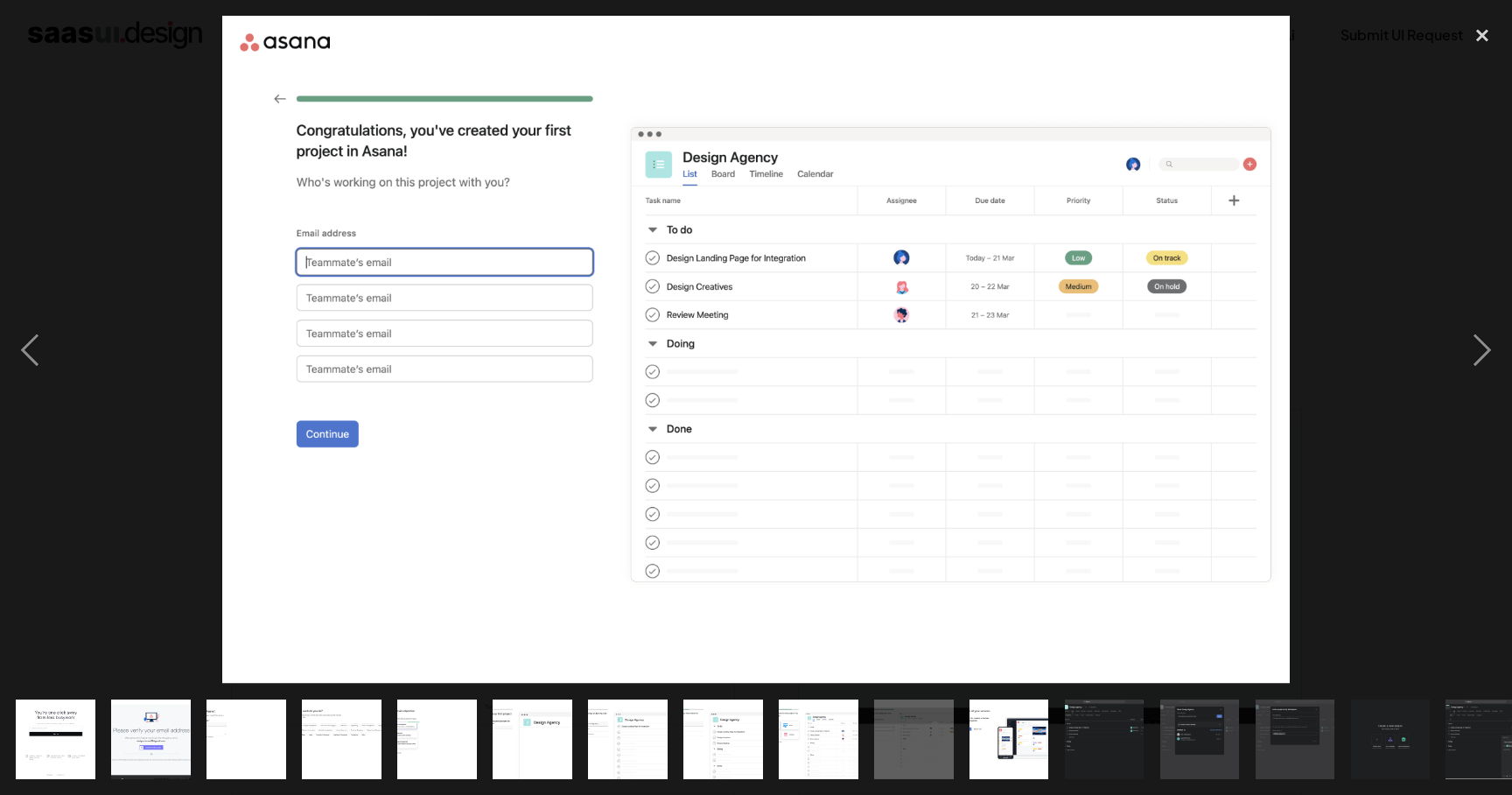
click at [852, 420] on img at bounding box center [755, 349] width 1066 height 668
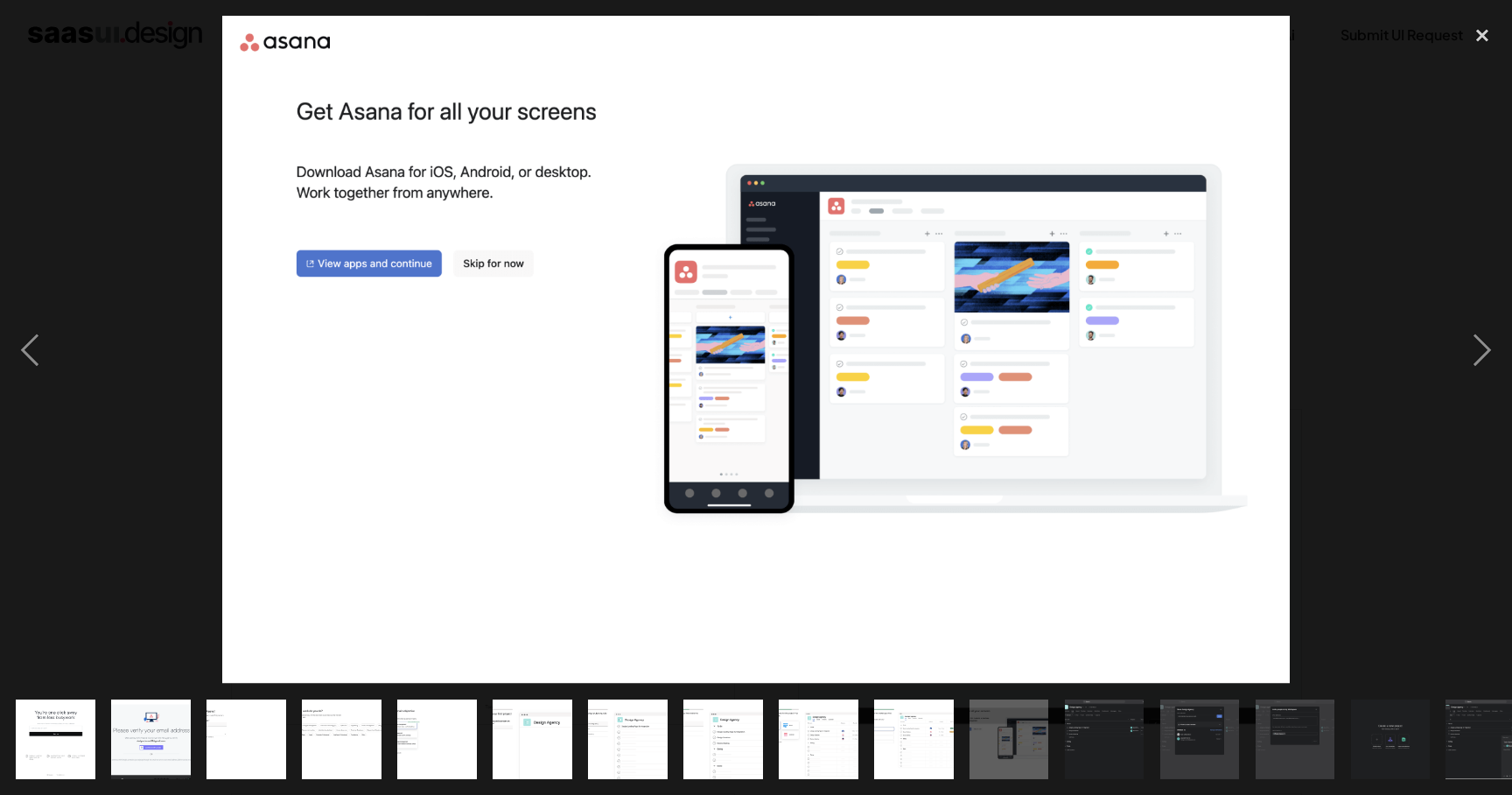
click at [852, 420] on img at bounding box center [755, 349] width 1066 height 668
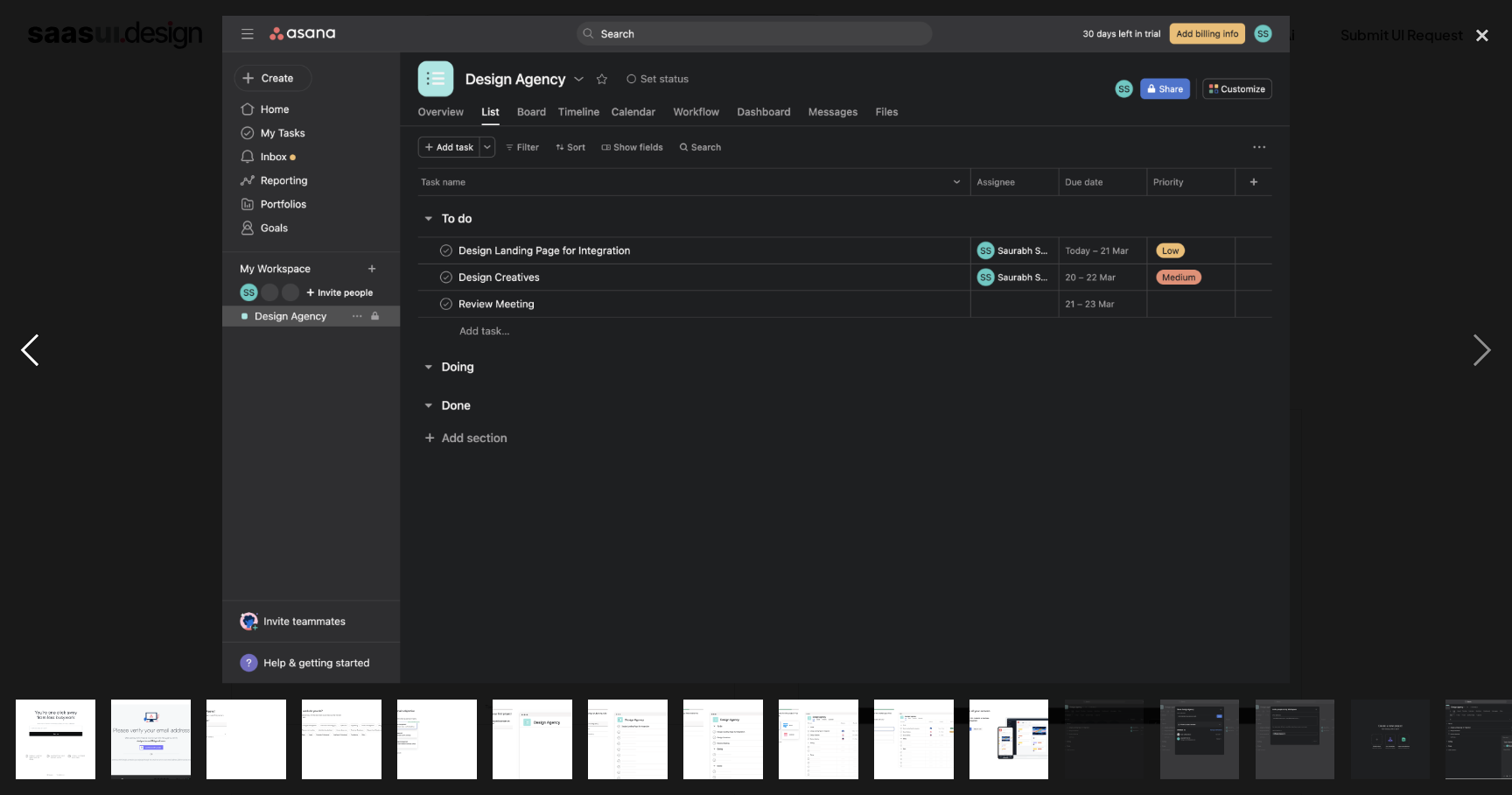
click at [34, 359] on div "previous image" at bounding box center [30, 349] width 60 height 668
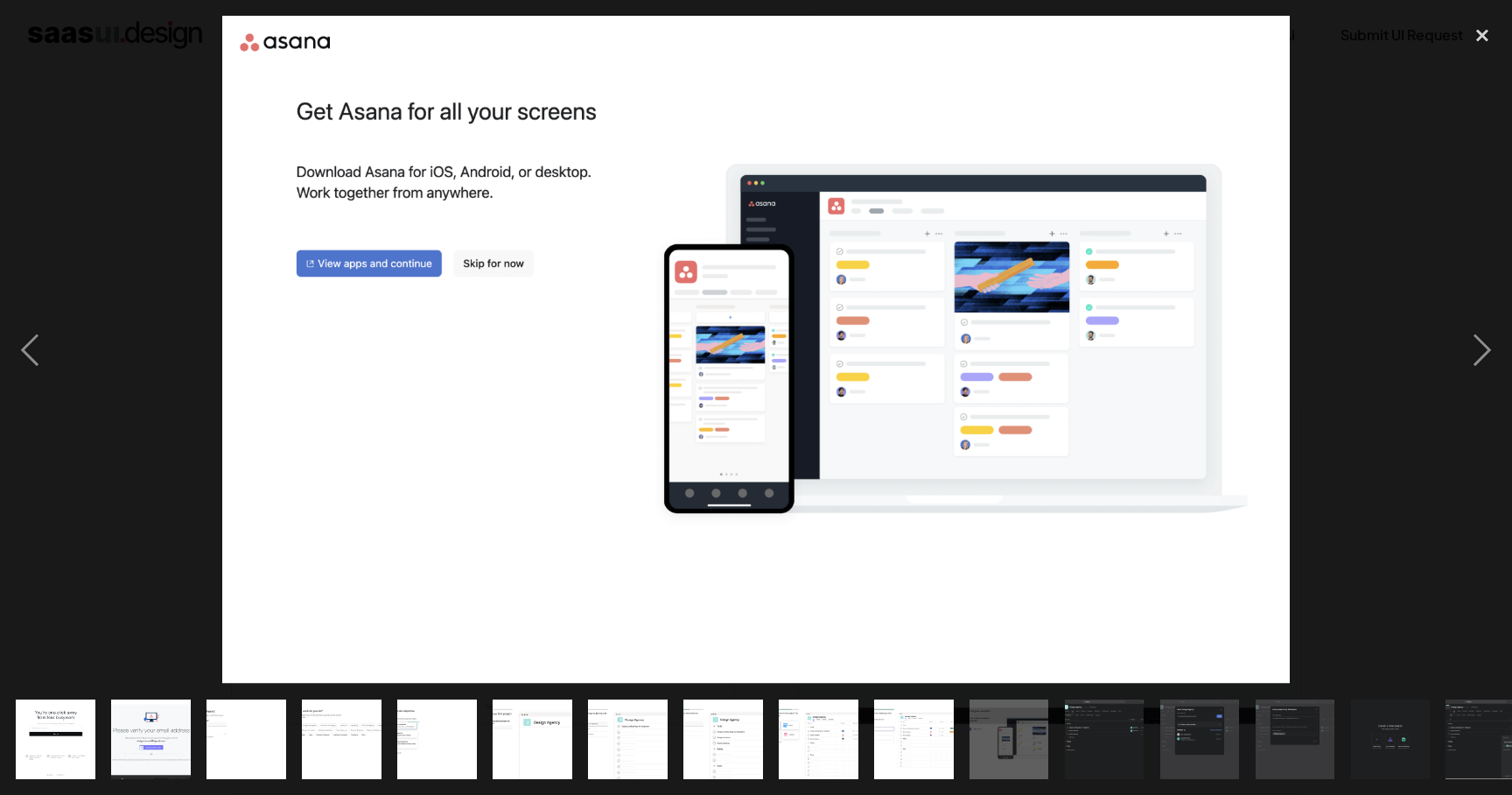
click at [1136, 535] on img at bounding box center [755, 349] width 1066 height 668
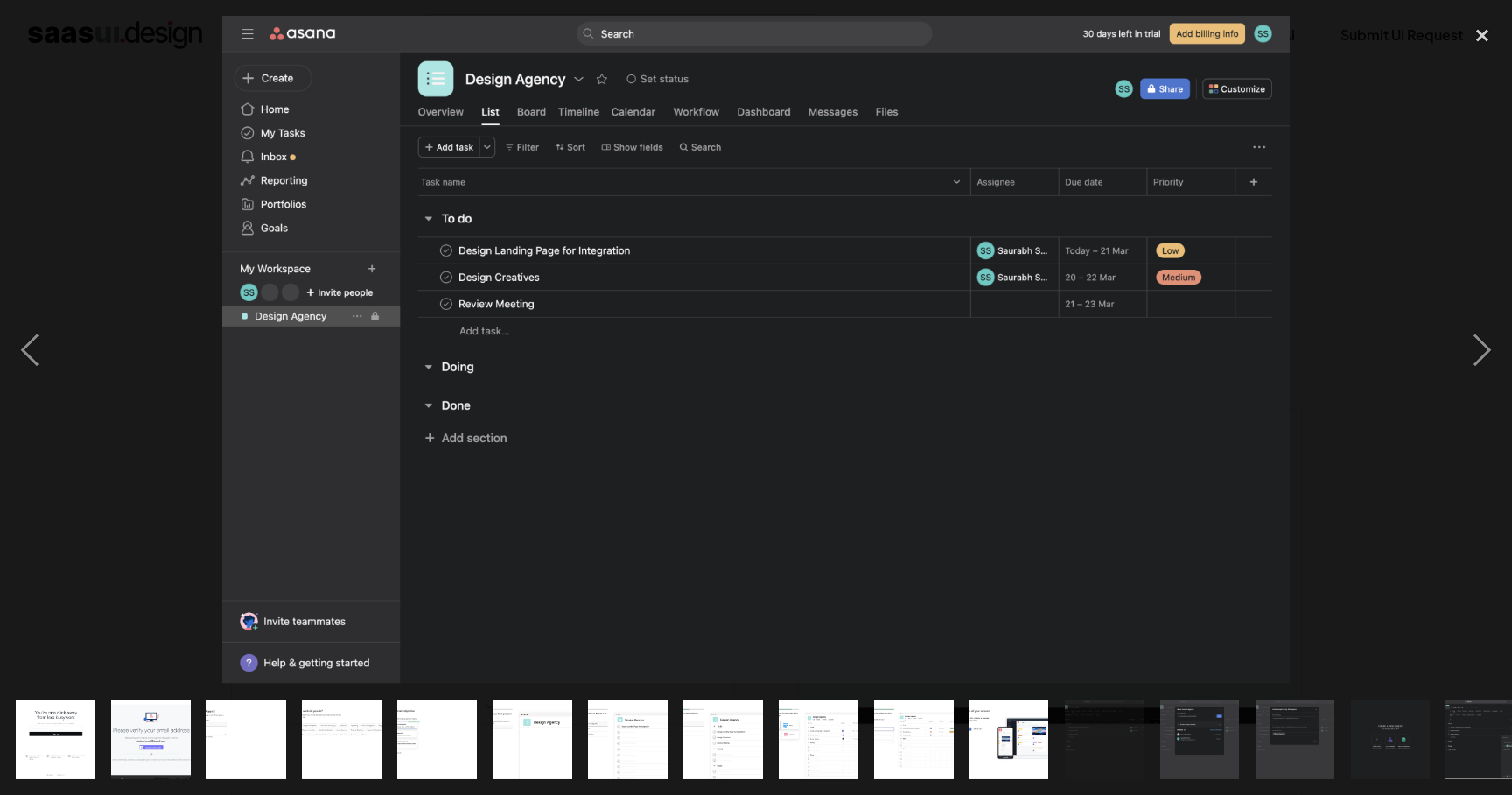
click at [1136, 535] on img at bounding box center [755, 349] width 1066 height 668
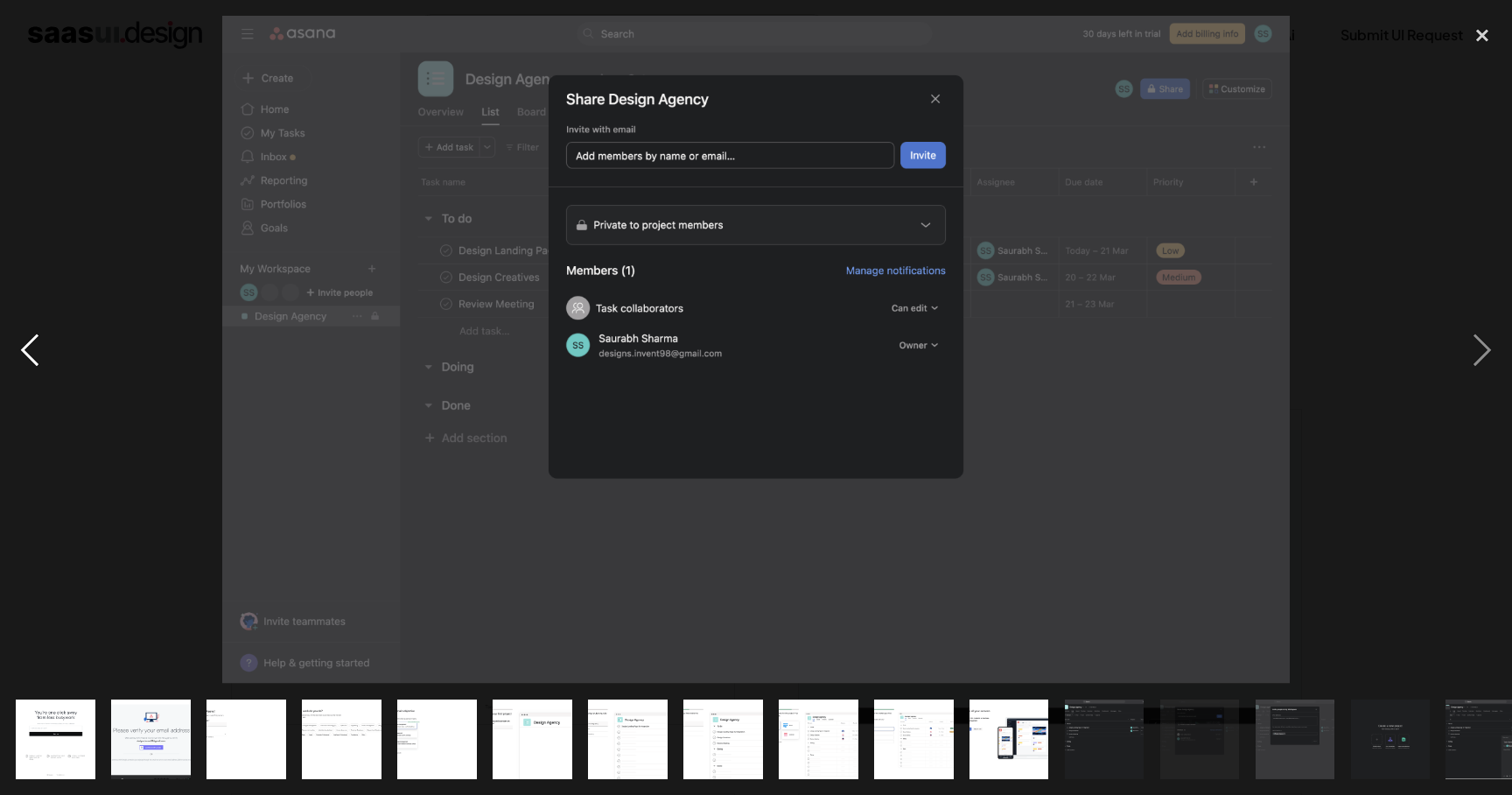
click at [44, 392] on div "previous image" at bounding box center [30, 349] width 60 height 668
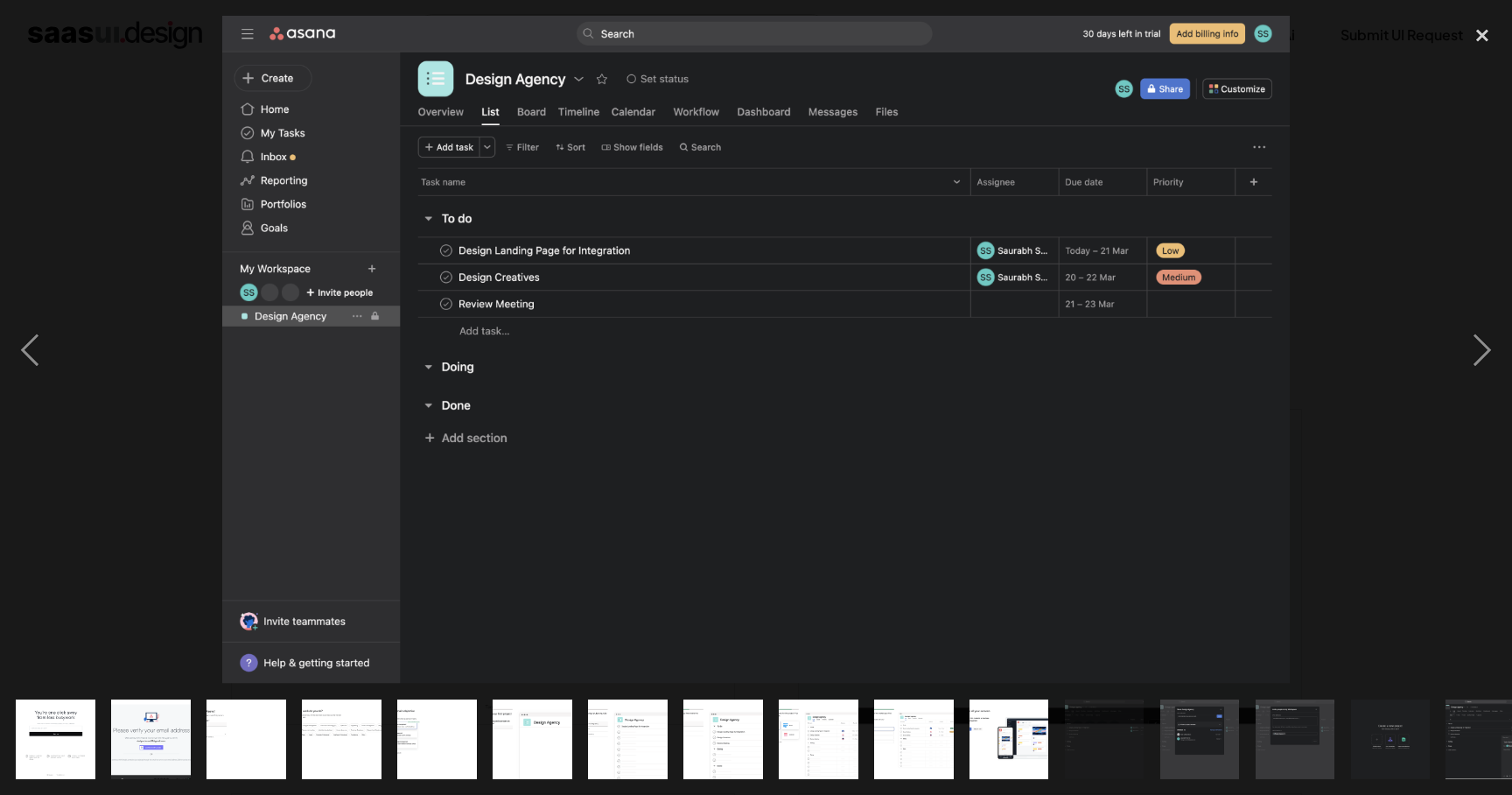
click at [1083, 514] on img at bounding box center [755, 349] width 1066 height 668
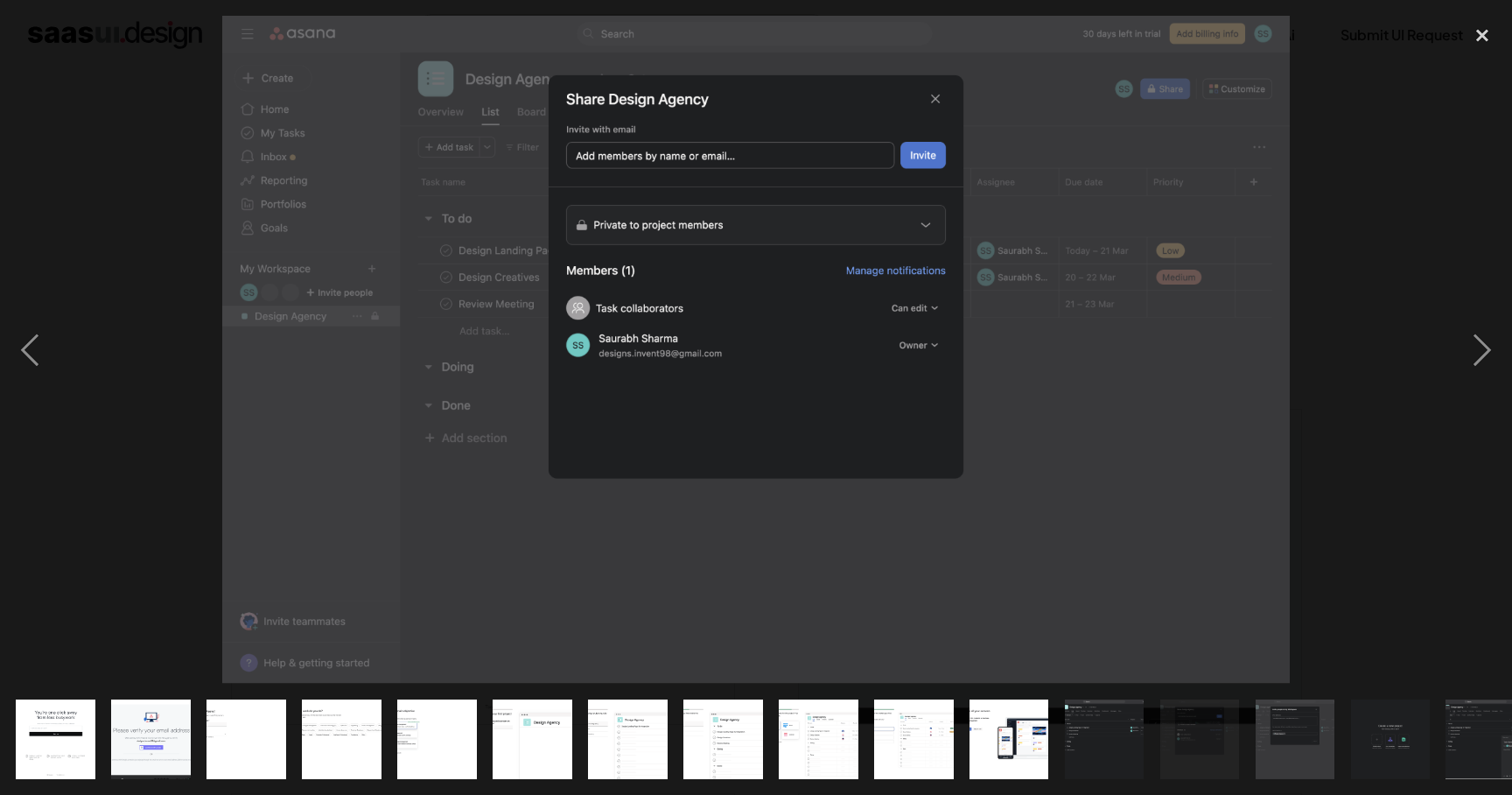
click at [82, 487] on div at bounding box center [756, 349] width 1512 height 668
